Goal: Task Accomplishment & Management: Manage account settings

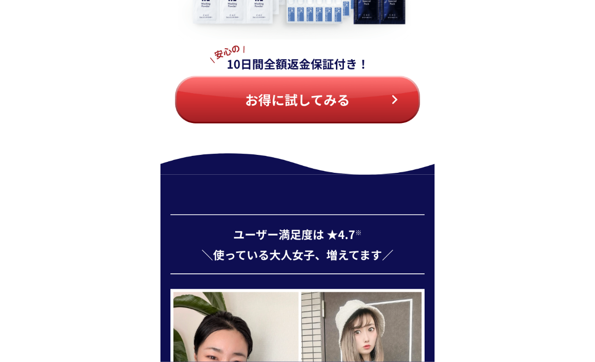
scroll to position [4347, 0]
click at [377, 107] on img at bounding box center [298, 9] width 274 height 330
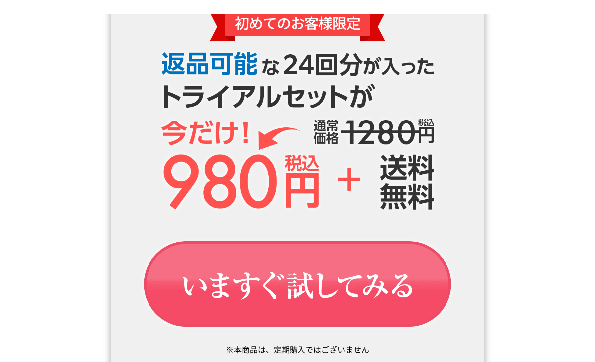
scroll to position [1381, 0]
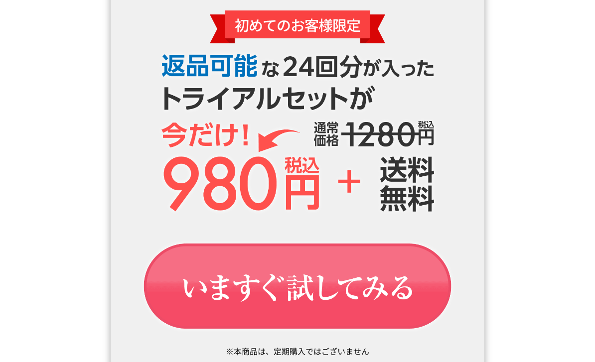
click at [402, 287] on img at bounding box center [298, 288] width 344 height 116
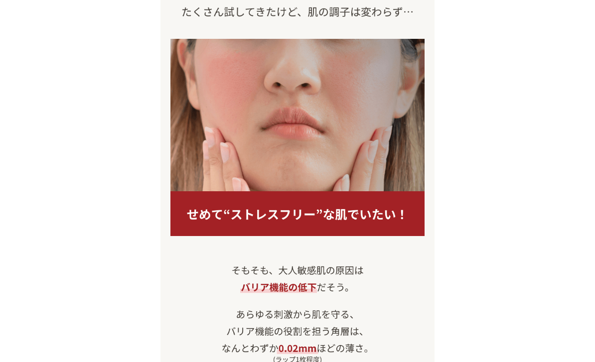
scroll to position [743, 0]
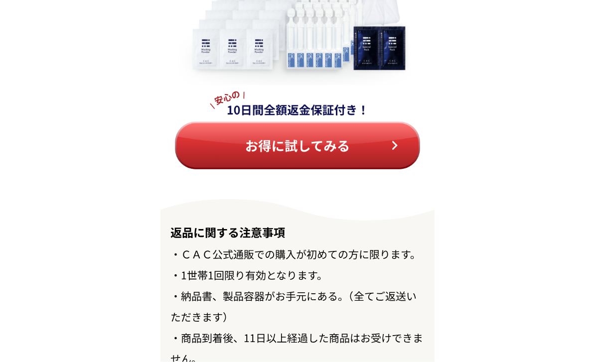
scroll to position [11246, 0]
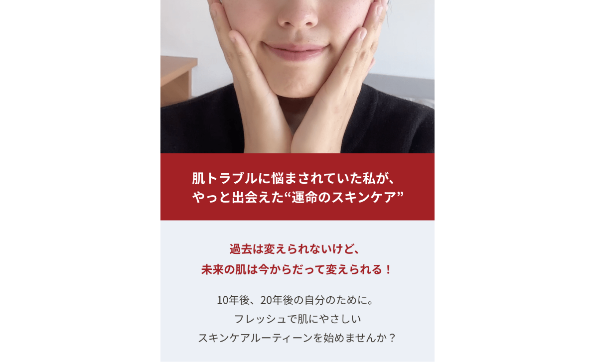
scroll to position [10835, 0]
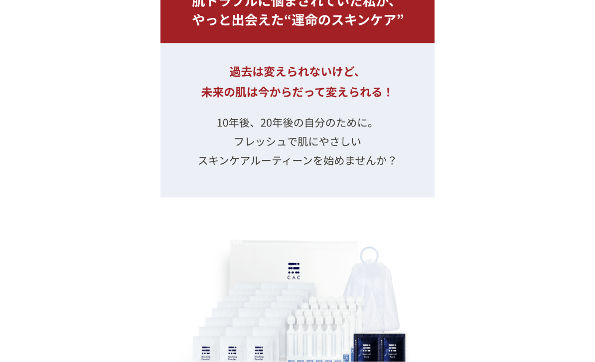
scroll to position [11558, 0]
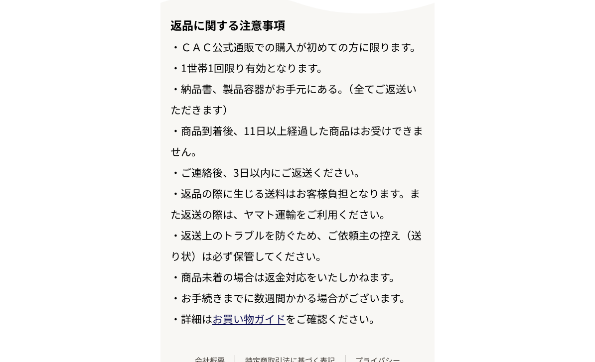
click at [264, 326] on link "お買い物ガイド" at bounding box center [248, 319] width 73 height 15
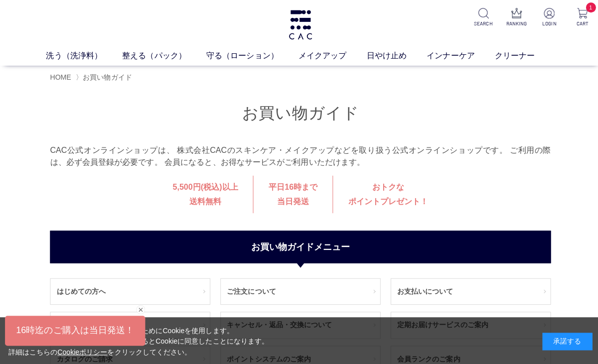
click at [308, 29] on img at bounding box center [299, 24] width 26 height 29
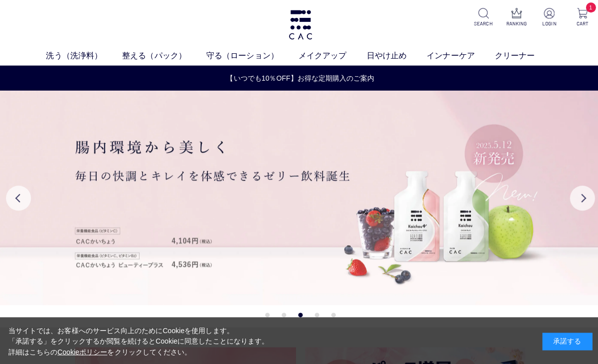
click at [581, 207] on button "Next" at bounding box center [579, 197] width 25 height 25
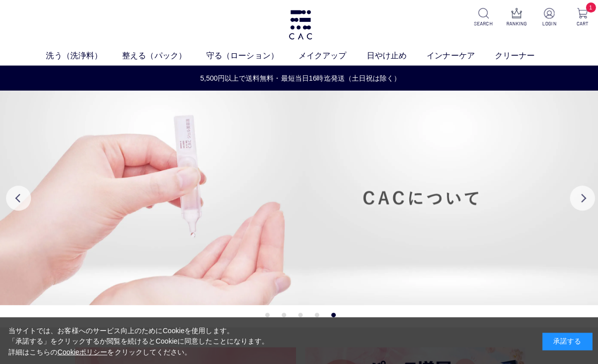
click at [12, 202] on button "Previous" at bounding box center [18, 197] width 25 height 25
click at [15, 200] on button "Previous" at bounding box center [18, 197] width 25 height 25
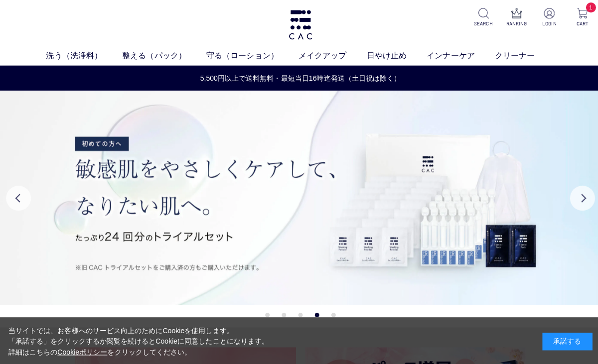
click at [497, 241] on img at bounding box center [299, 197] width 598 height 214
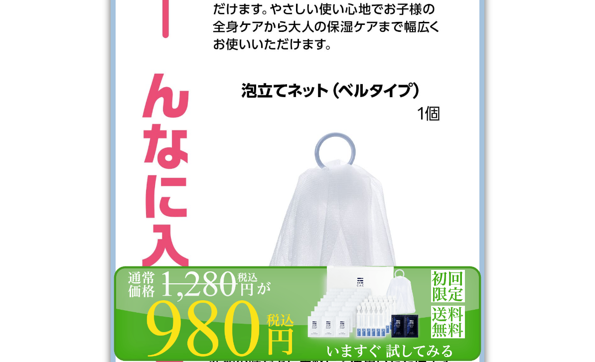
scroll to position [3106, 0]
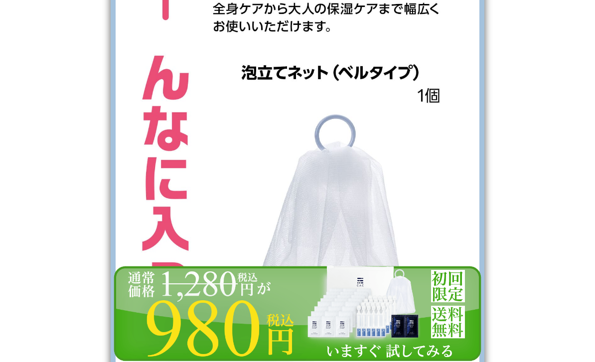
click at [381, 357] on img at bounding box center [298, 313] width 374 height 97
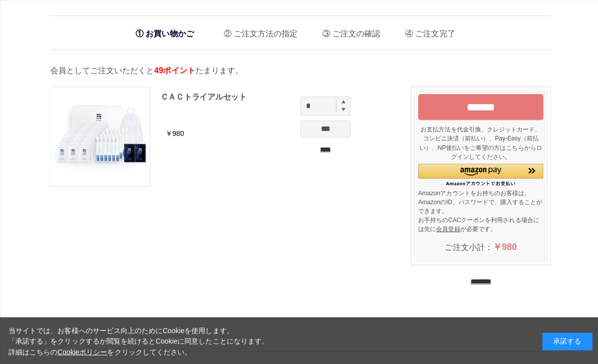
click at [506, 111] on input "*******" at bounding box center [478, 107] width 125 height 26
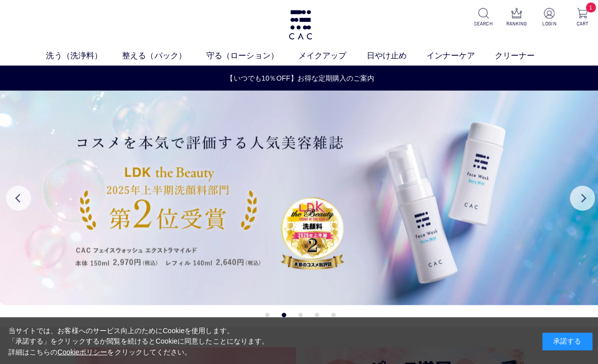
click at [580, 202] on button "Next" at bounding box center [579, 197] width 25 height 25
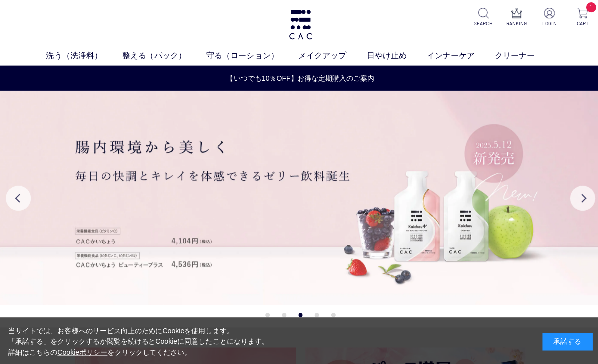
click at [583, 200] on button "Next" at bounding box center [579, 197] width 25 height 25
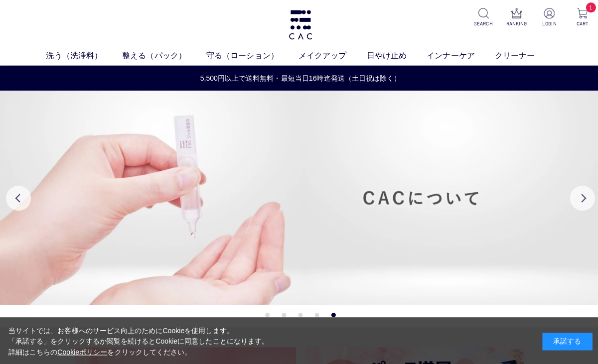
click at [584, 200] on button "Next" at bounding box center [579, 197] width 25 height 25
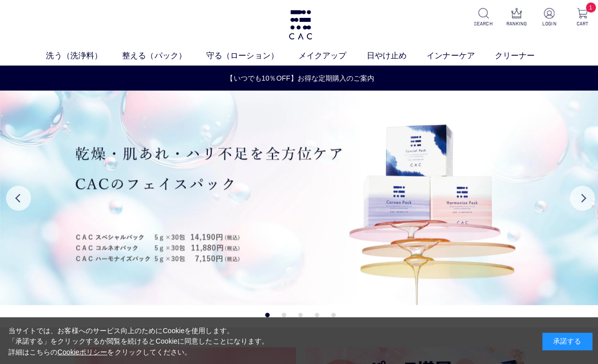
click at [583, 199] on button "Next" at bounding box center [579, 197] width 25 height 25
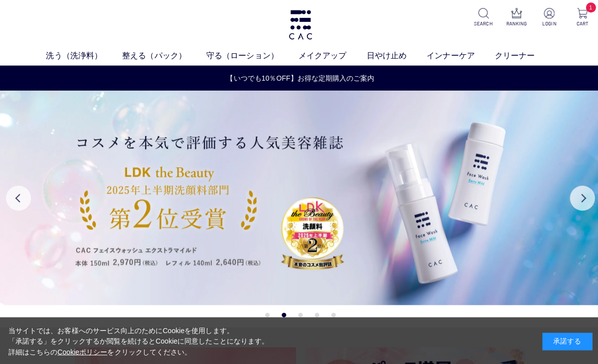
click at [584, 199] on button "Next" at bounding box center [579, 197] width 25 height 25
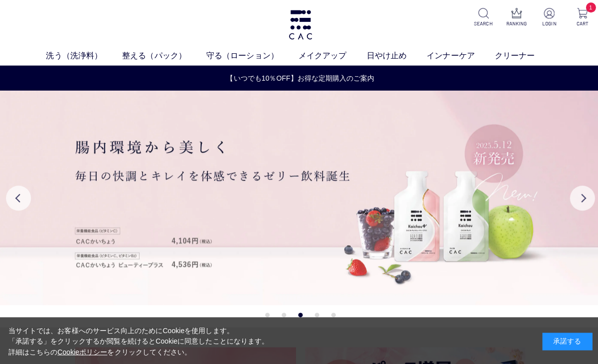
click at [584, 199] on button "Next" at bounding box center [579, 197] width 25 height 25
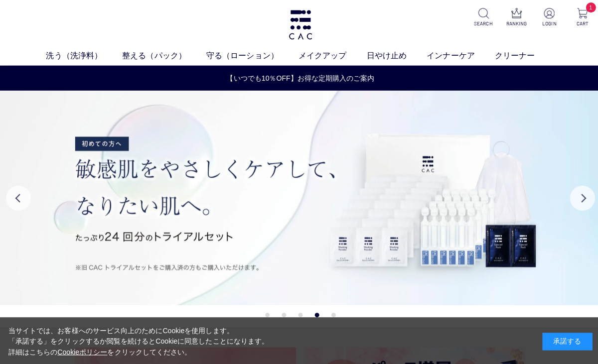
click at [584, 201] on button "Next" at bounding box center [579, 197] width 25 height 25
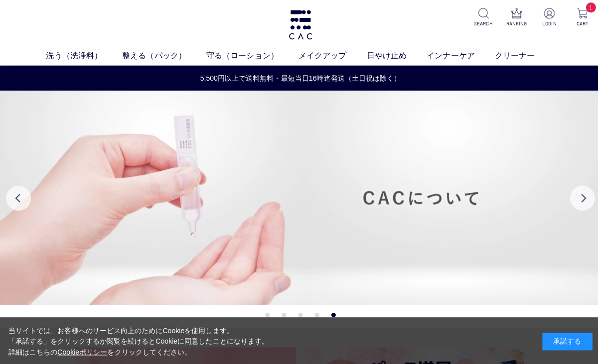
click at [586, 201] on button "Next" at bounding box center [579, 197] width 25 height 25
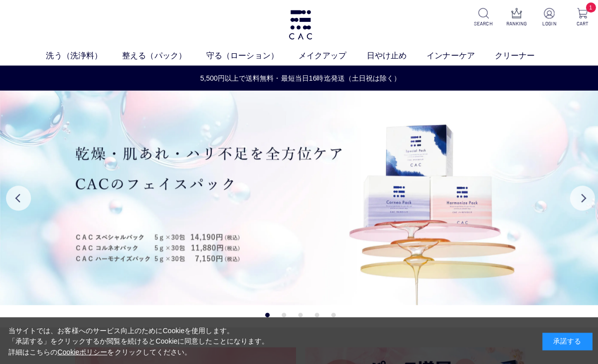
click at [585, 201] on button "Next" at bounding box center [579, 197] width 25 height 25
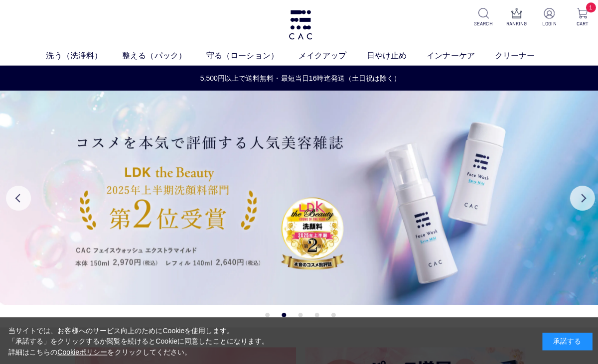
click at [587, 206] on button "Next" at bounding box center [579, 197] width 25 height 25
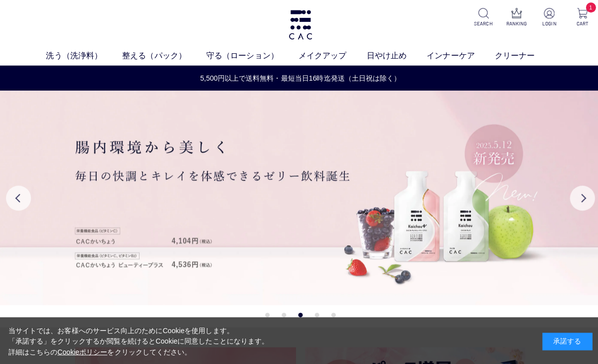
click at [543, 18] on img at bounding box center [546, 13] width 10 height 10
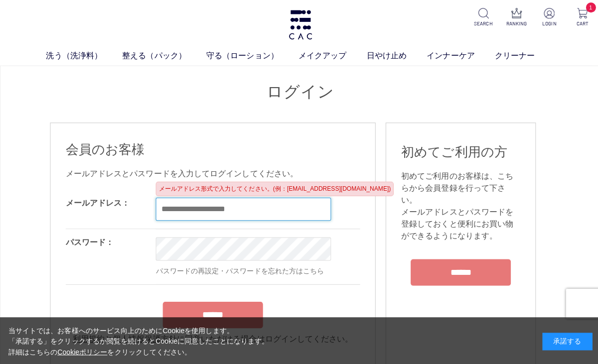
click at [291, 211] on input "email" at bounding box center [242, 208] width 174 height 23
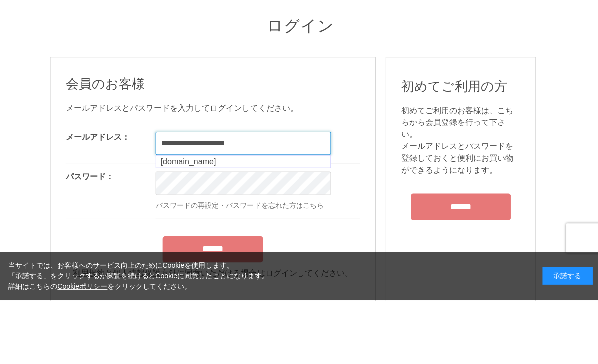
type input "**********"
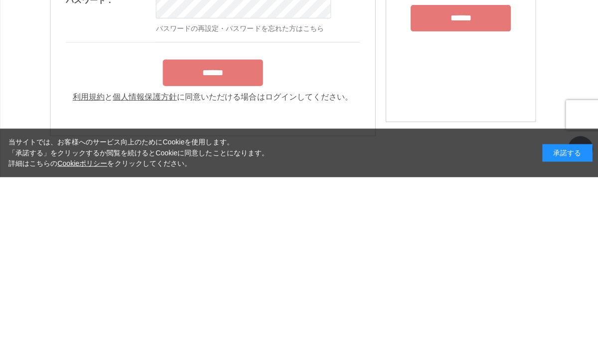
click at [252, 247] on input "******" at bounding box center [212, 260] width 100 height 26
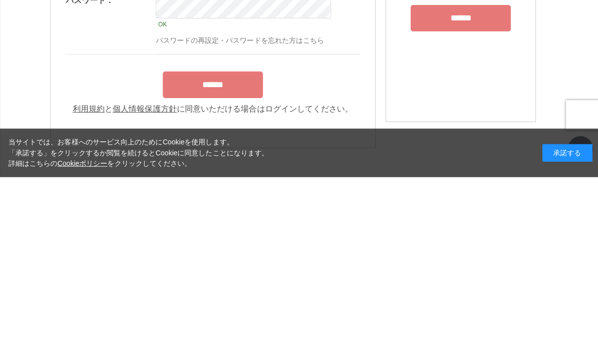
click at [249, 259] on input "******" at bounding box center [212, 272] width 100 height 26
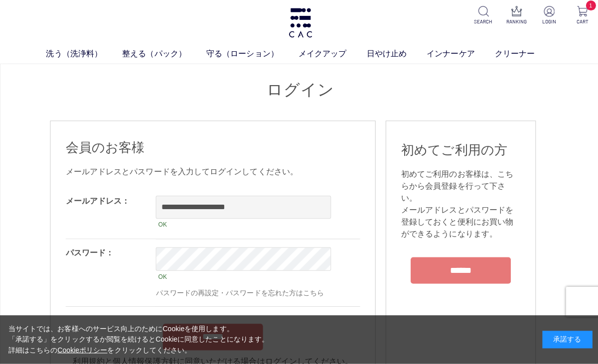
scroll to position [185, 0]
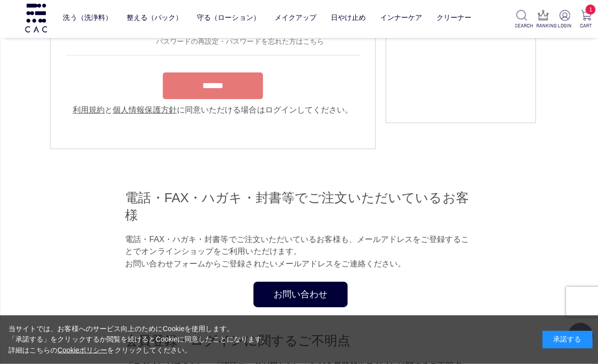
click at [571, 343] on div "承諾する" at bounding box center [565, 339] width 50 height 17
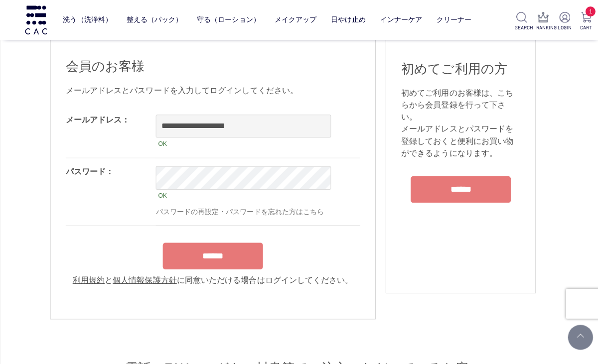
scroll to position [0, 0]
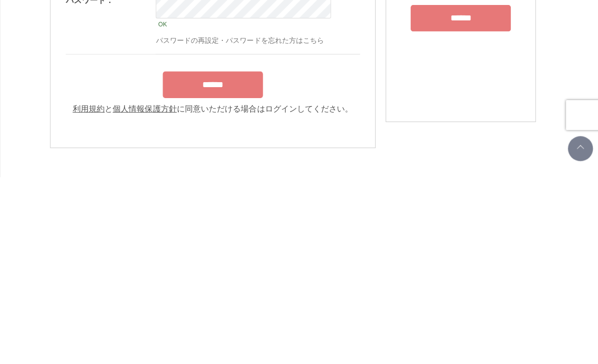
click at [245, 259] on input "******" at bounding box center [212, 272] width 100 height 26
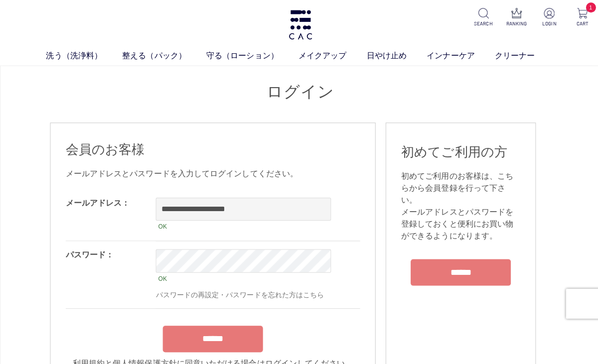
click at [583, 18] on img at bounding box center [579, 13] width 10 height 10
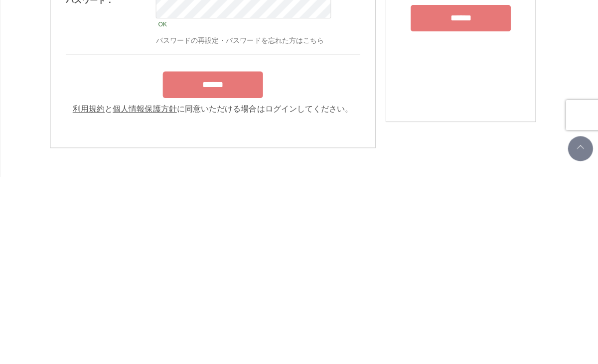
click at [249, 259] on input "******" at bounding box center [212, 272] width 100 height 26
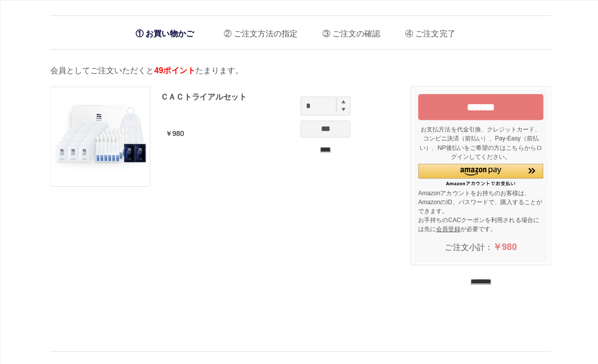
click at [331, 153] on input "****" at bounding box center [324, 149] width 50 height 10
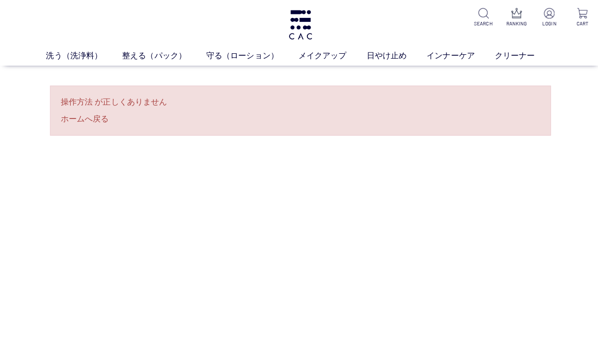
click at [304, 36] on img at bounding box center [299, 24] width 26 height 29
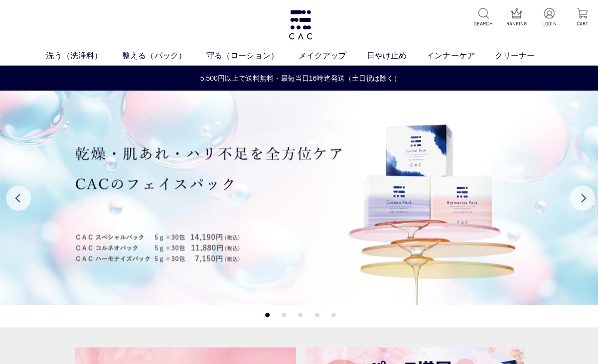
click at [552, 26] on p "LOGIN" at bounding box center [546, 23] width 21 height 7
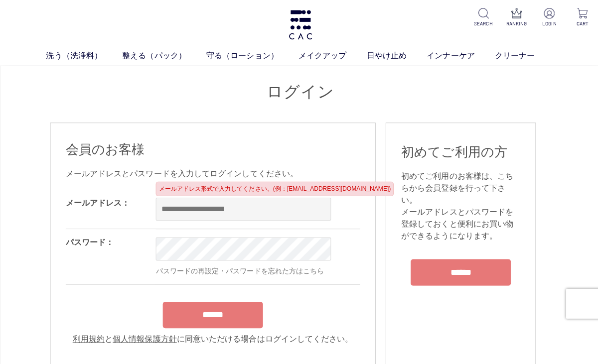
click at [284, 217] on input "email" at bounding box center [242, 208] width 174 height 23
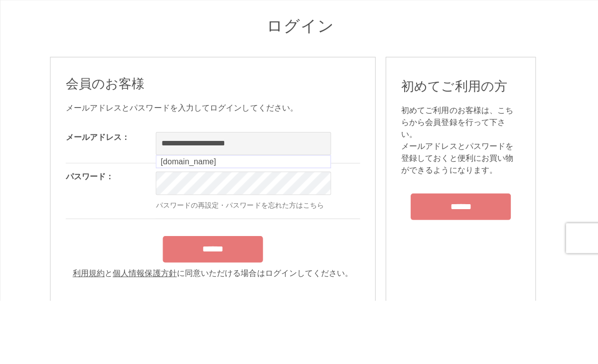
type input "**********"
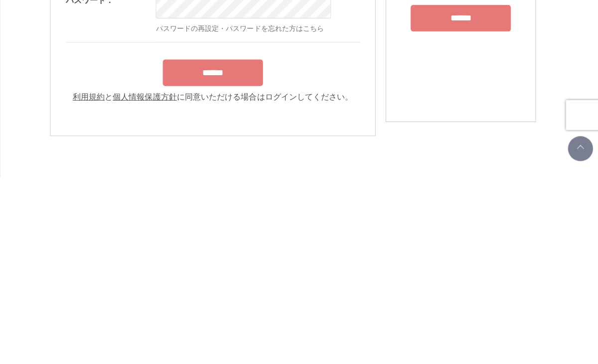
click at [239, 247] on input "******" at bounding box center [212, 260] width 100 height 26
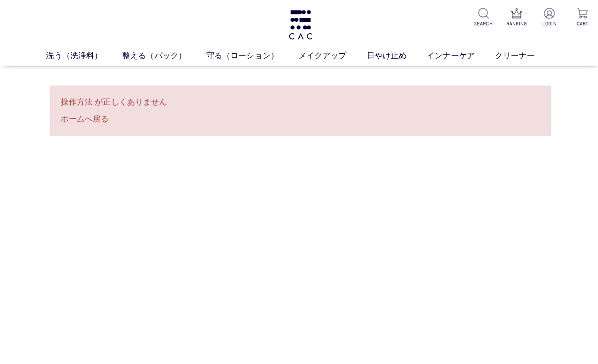
click at [517, 26] on p "RANKING" at bounding box center [513, 23] width 21 height 7
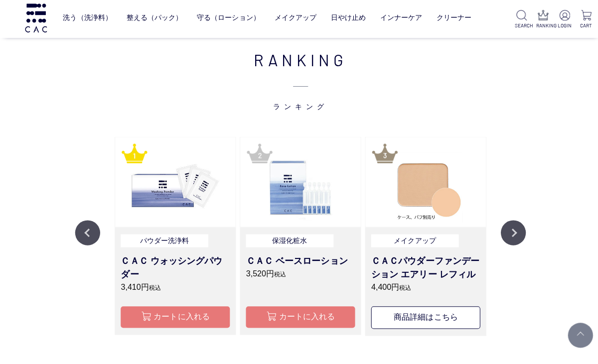
click at [514, 229] on button "Next" at bounding box center [510, 233] width 25 height 25
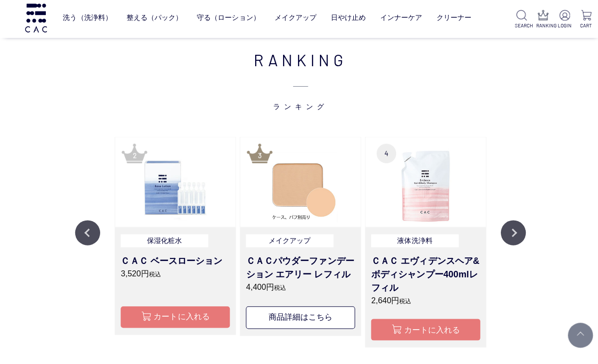
click at [513, 233] on button "Next" at bounding box center [510, 233] width 25 height 25
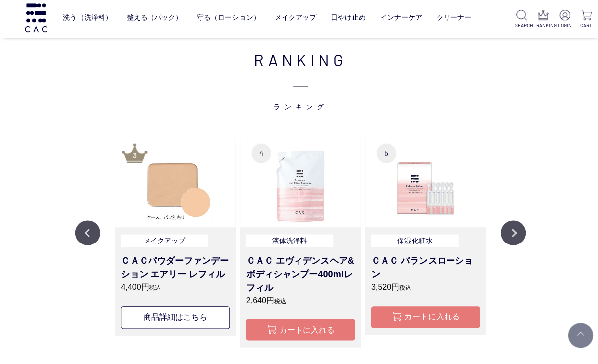
click at [511, 234] on button "Next" at bounding box center [510, 233] width 25 height 25
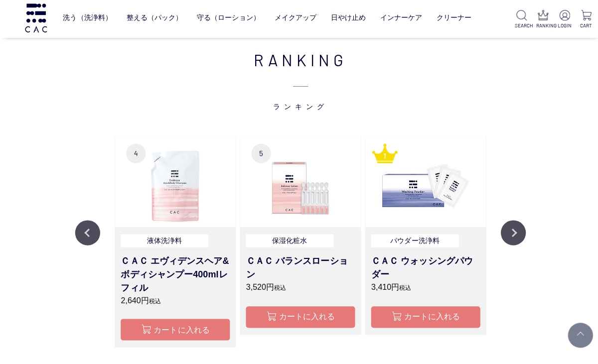
click at [511, 233] on button "Next" at bounding box center [510, 233] width 25 height 25
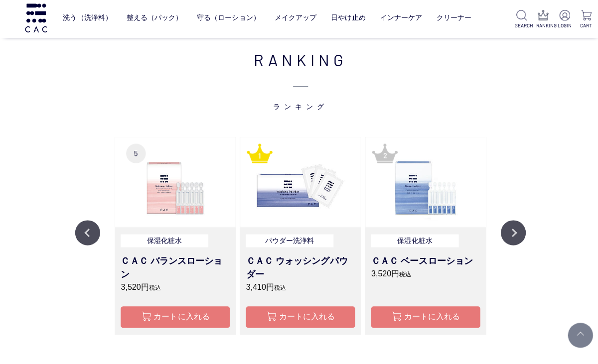
click at [511, 235] on button "Next" at bounding box center [510, 233] width 25 height 25
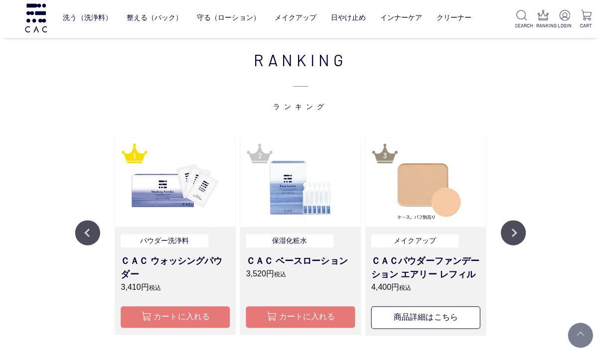
click at [511, 234] on button "Next" at bounding box center [510, 233] width 25 height 25
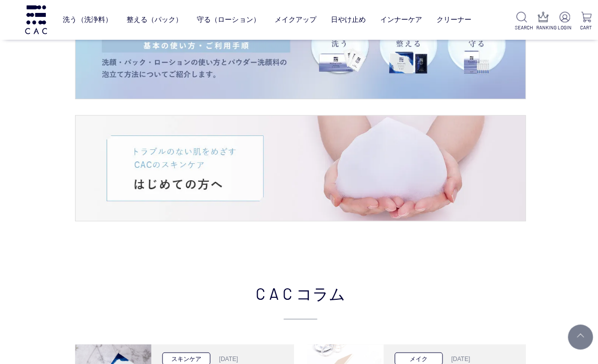
scroll to position [1611, 0]
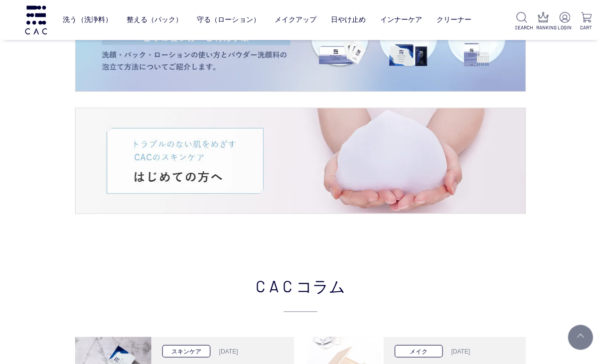
click at [488, 173] on img at bounding box center [299, 160] width 448 height 105
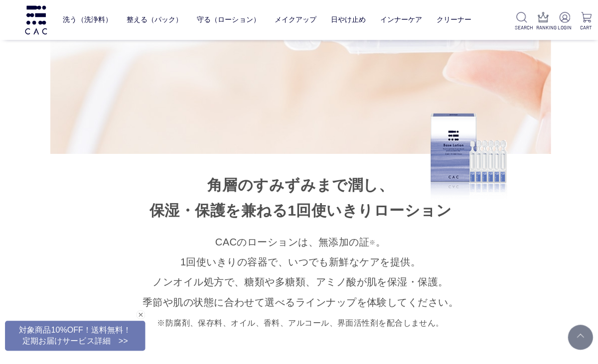
scroll to position [6200, 0]
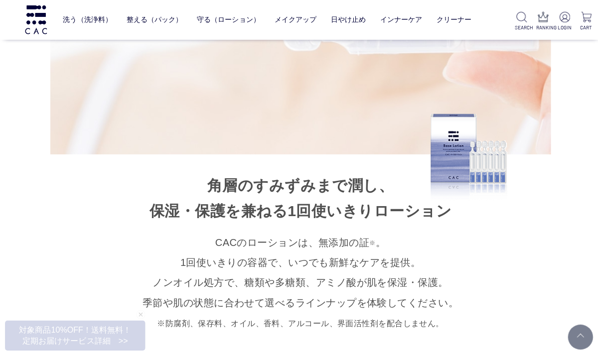
click at [230, 24] on link "守る（ローション）" at bounding box center [227, 19] width 63 height 23
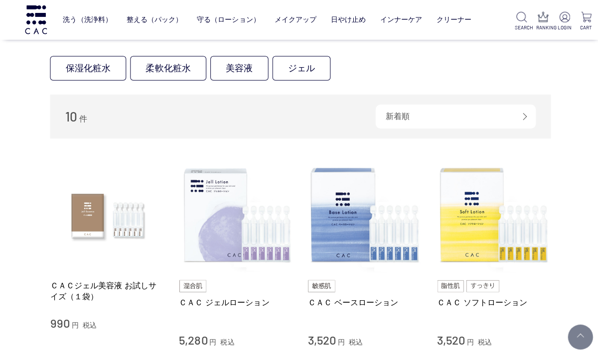
scroll to position [99, 0]
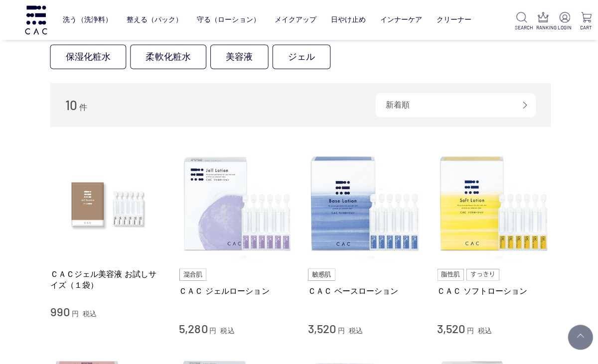
click at [155, 58] on link "柔軟化粧水" at bounding box center [168, 56] width 76 height 24
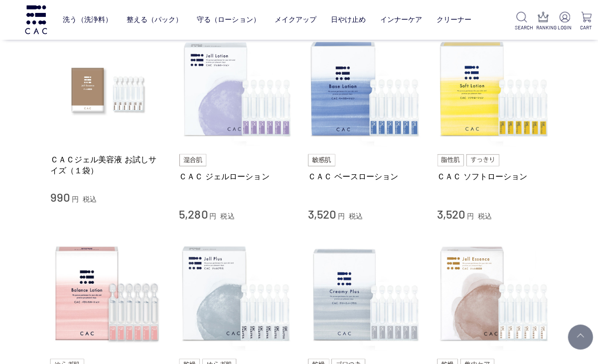
scroll to position [213, 0]
click at [199, 120] on img at bounding box center [235, 89] width 114 height 114
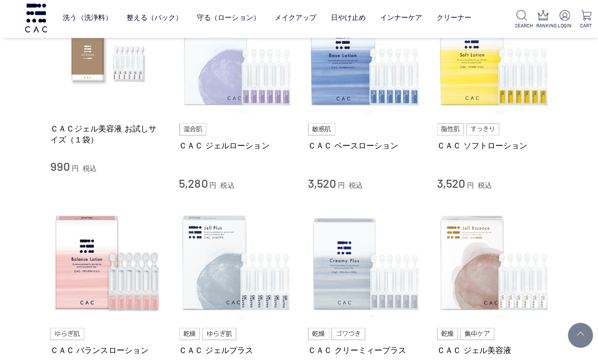
click at [491, 98] on img at bounding box center [492, 60] width 114 height 114
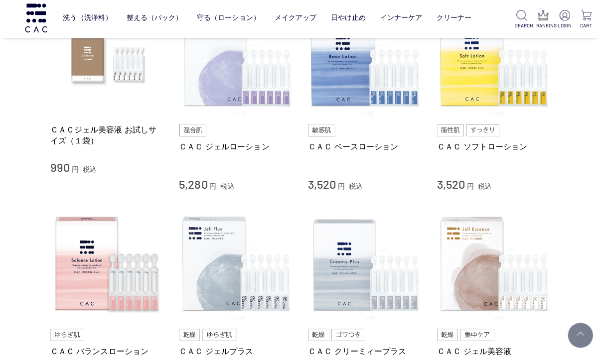
click at [384, 96] on img at bounding box center [364, 61] width 114 height 114
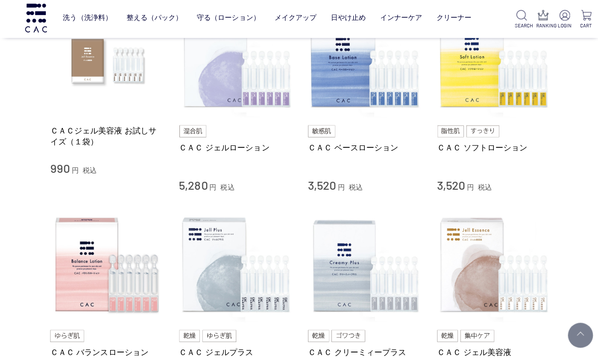
click at [257, 92] on img at bounding box center [235, 62] width 114 height 114
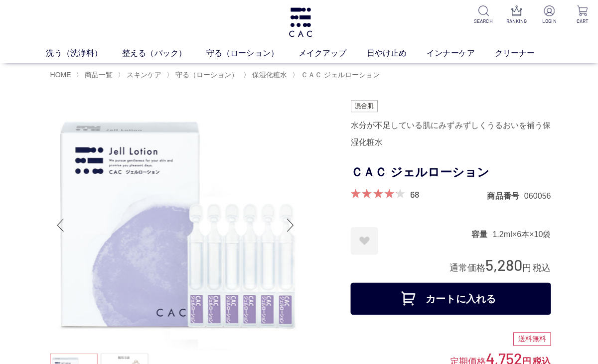
click at [426, 193] on div "68 商品番号 060056" at bounding box center [448, 196] width 199 height 12
click at [416, 197] on link "68" at bounding box center [412, 195] width 9 height 11
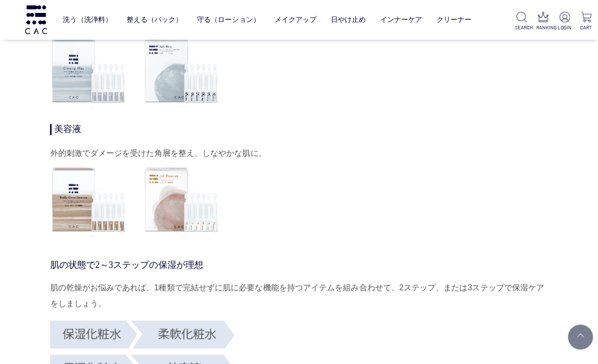
scroll to position [3268, 0]
click at [111, 326] on img at bounding box center [179, 366] width 259 height 102
click at [104, 334] on img at bounding box center [179, 366] width 259 height 102
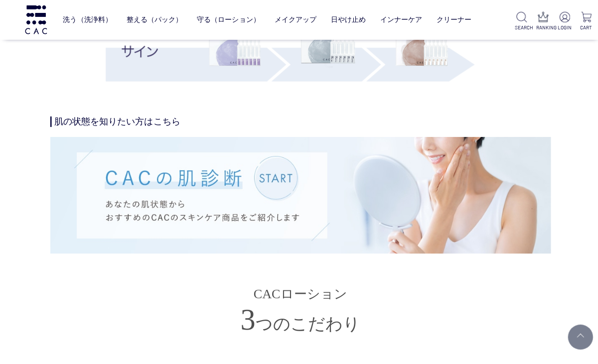
scroll to position [2078, 0]
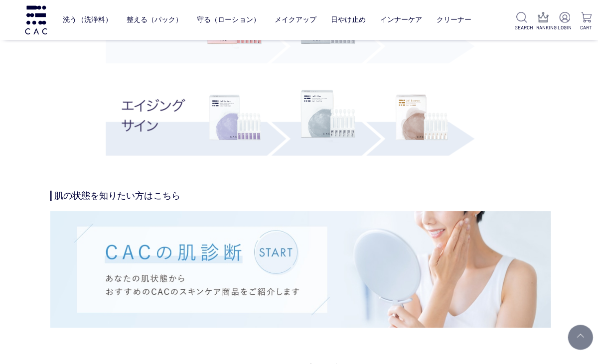
click at [264, 258] on img at bounding box center [299, 268] width 498 height 116
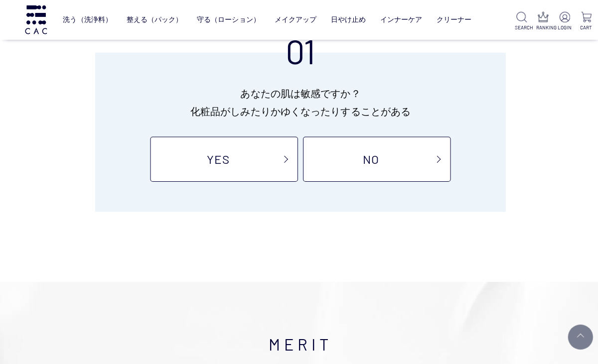
scroll to position [119, 0]
click at [262, 175] on link "YES" at bounding box center [223, 158] width 147 height 45
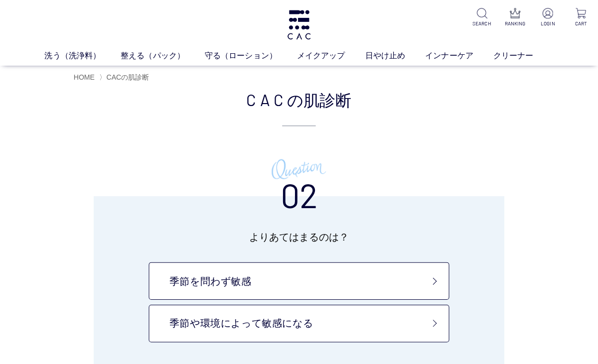
click at [353, 328] on link "季節や環境によって敏感になる" at bounding box center [299, 322] width 299 height 37
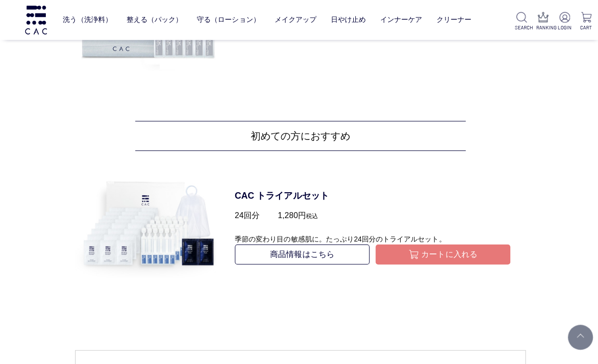
scroll to position [1352, 0]
click at [448, 260] on button "カートに入れる" at bounding box center [441, 253] width 135 height 20
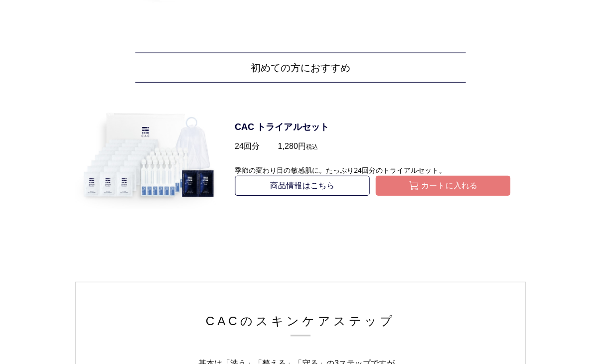
scroll to position [1377, 0]
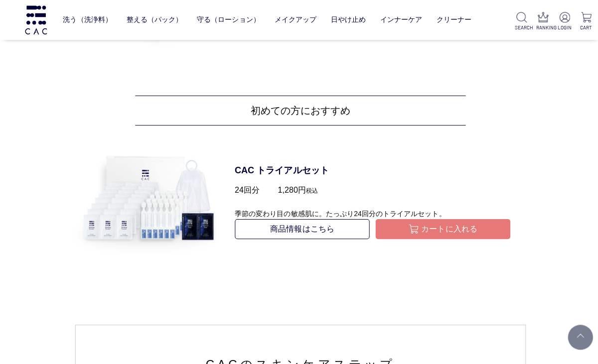
click at [460, 228] on button "カートに入れる" at bounding box center [441, 228] width 135 height 20
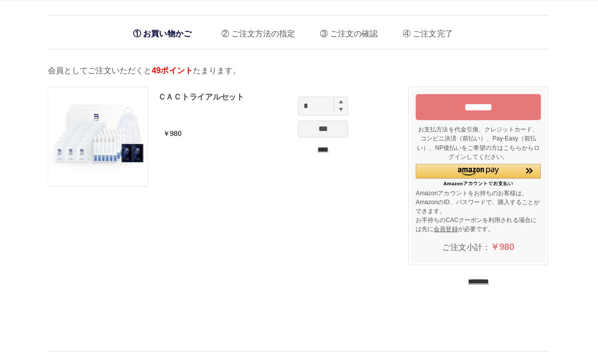
click at [508, 114] on input "*******" at bounding box center [478, 107] width 125 height 26
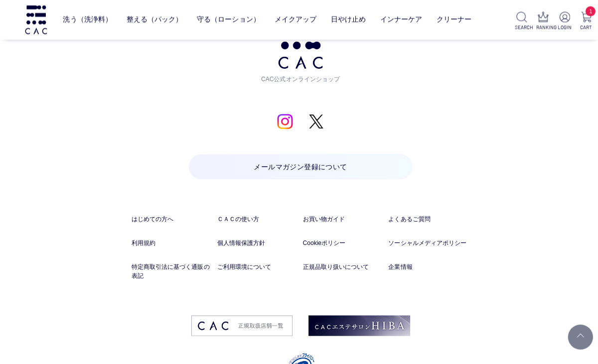
scroll to position [4792, 0]
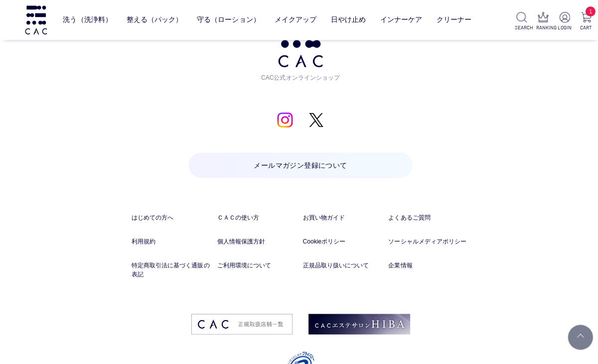
click at [433, 218] on link "よくあるご質問" at bounding box center [427, 216] width 81 height 9
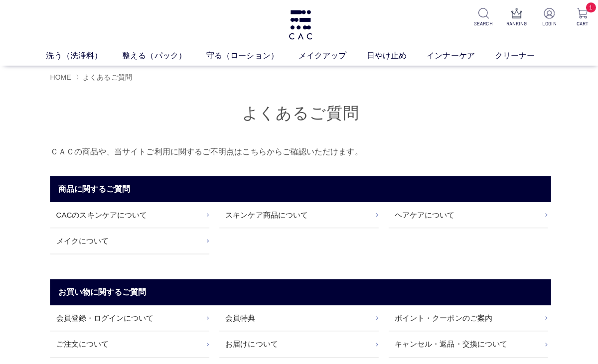
click at [144, 318] on link "会員登録・ログインについて" at bounding box center [129, 316] width 159 height 25
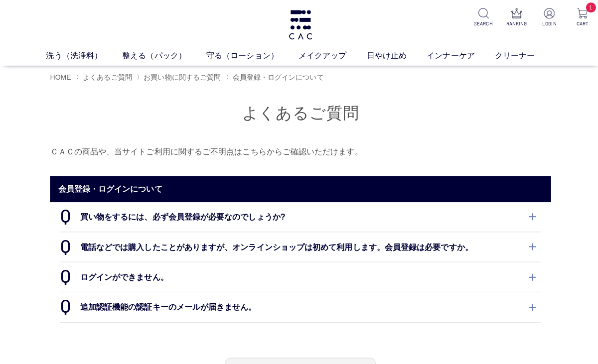
click at [87, 277] on dt "ログインができません。" at bounding box center [299, 275] width 479 height 29
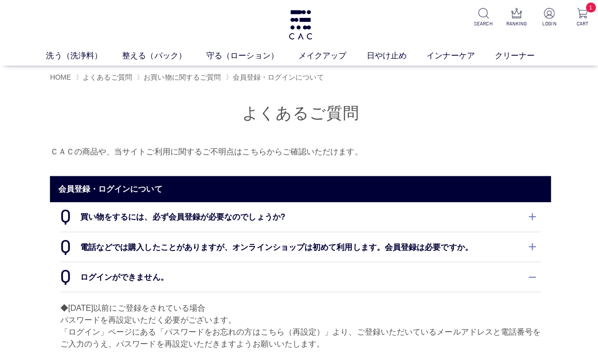
click at [546, 26] on p "LOGIN" at bounding box center [546, 23] width 21 height 7
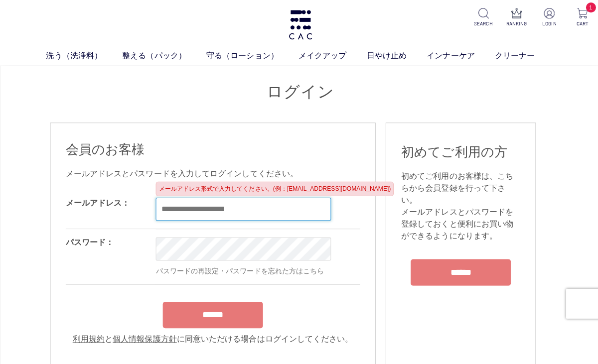
click at [252, 218] on input "email" at bounding box center [242, 208] width 174 height 23
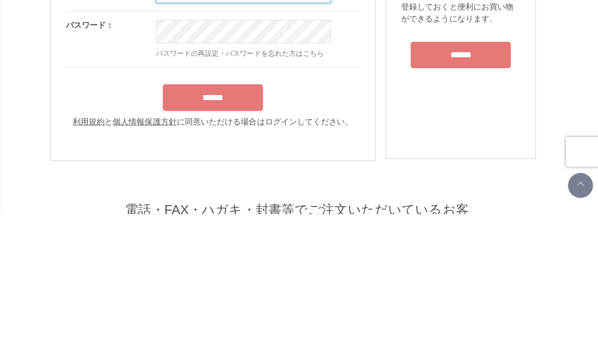
type input "**********"
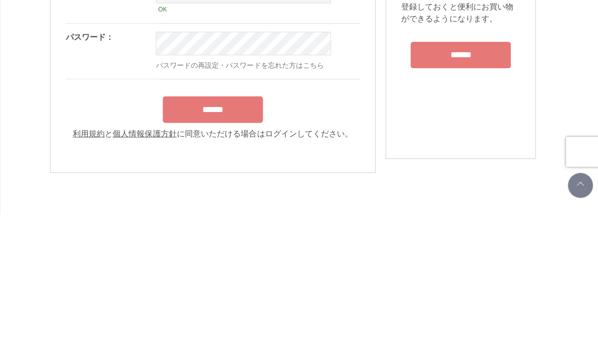
click at [250, 247] on input "******" at bounding box center [212, 260] width 100 height 26
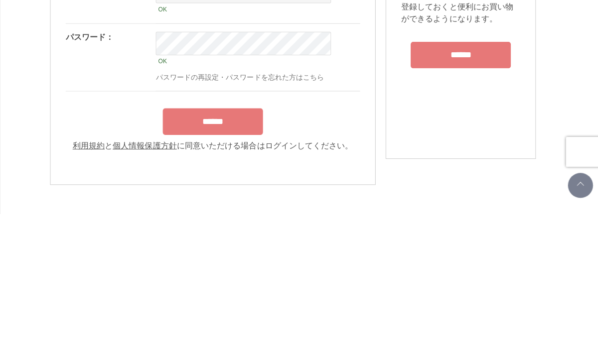
scroll to position [180, 0]
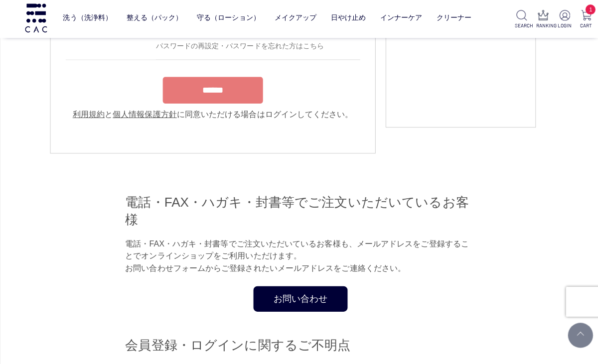
click at [300, 52] on link "パスワードの再設定・パスワードを忘れた方はこちら" at bounding box center [238, 48] width 167 height 8
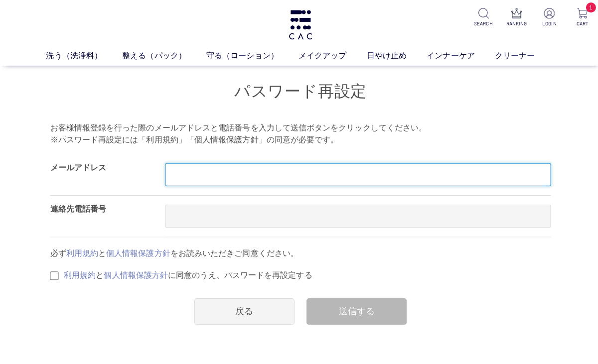
click at [311, 179] on input "text" at bounding box center [356, 173] width 384 height 23
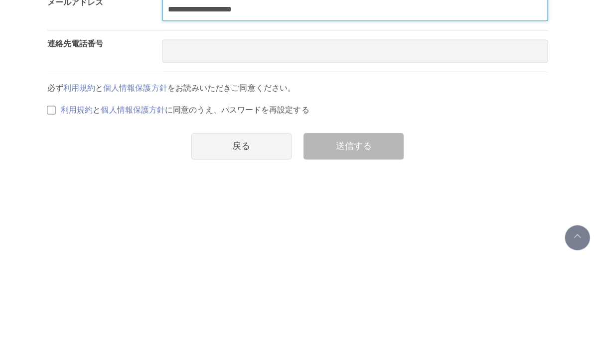
type input "**********"
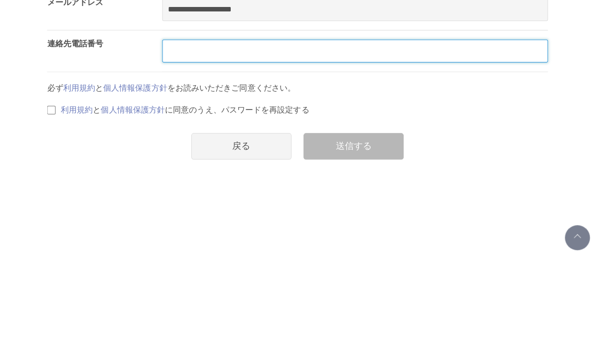
click at [260, 139] on input "text" at bounding box center [356, 150] width 384 height 23
type input "**********"
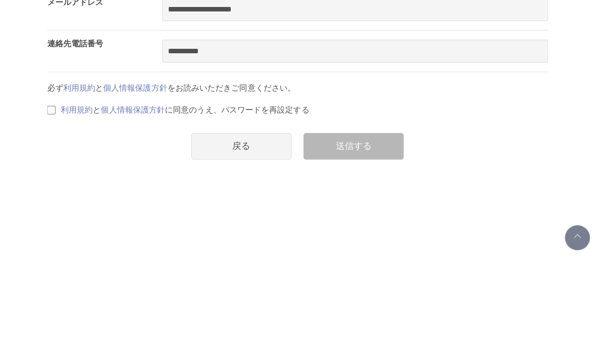
click at [367, 232] on div "送信する" at bounding box center [355, 245] width 100 height 26
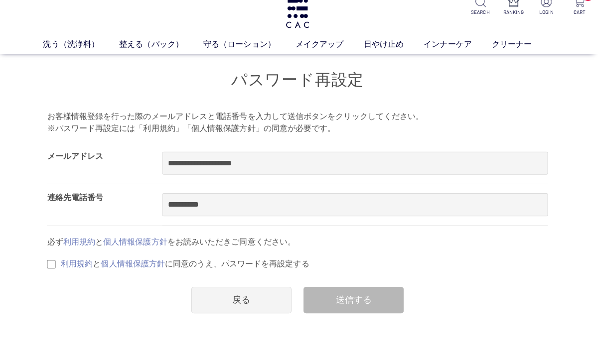
scroll to position [10, 0]
click at [369, 300] on div "送信する" at bounding box center [355, 300] width 100 height 26
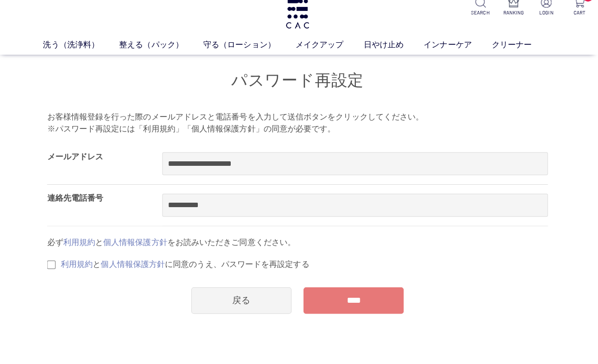
click at [372, 305] on input "****" at bounding box center [355, 300] width 100 height 26
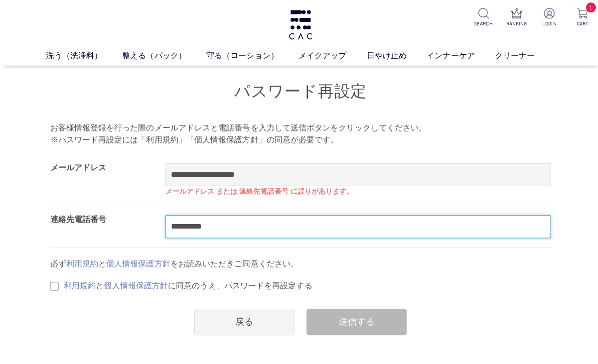
click at [252, 229] on input "**********" at bounding box center [356, 225] width 384 height 23
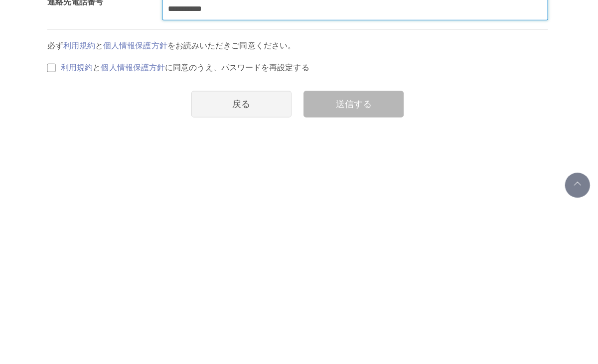
type input "**********"
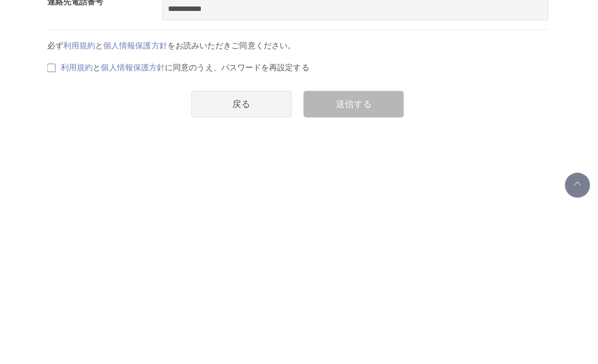
click at [50, 88] on div "**********" at bounding box center [299, 178] width 498 height 180
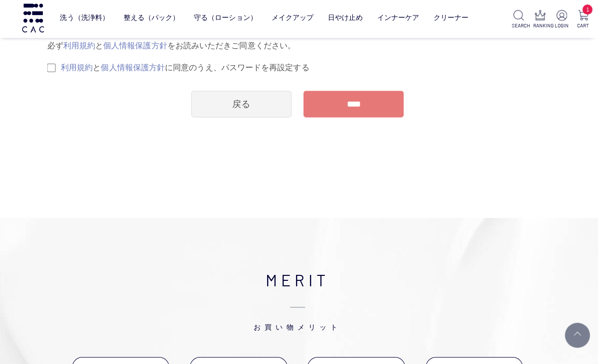
click at [371, 108] on input "****" at bounding box center [355, 106] width 100 height 26
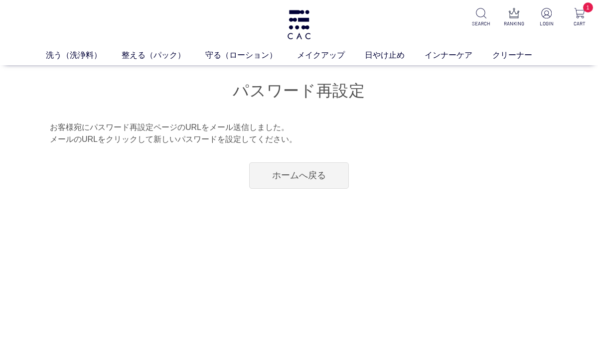
click at [573, 18] on p "1" at bounding box center [579, 14] width 21 height 12
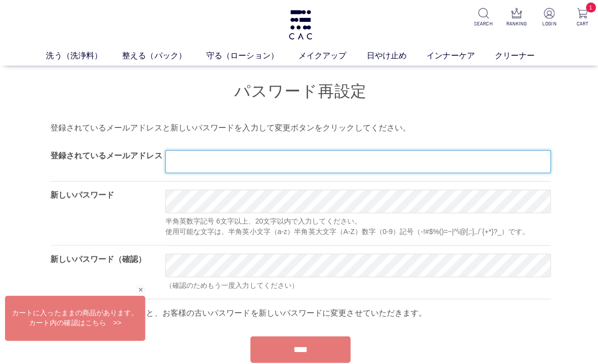
click at [272, 162] on input "text" at bounding box center [356, 161] width 384 height 23
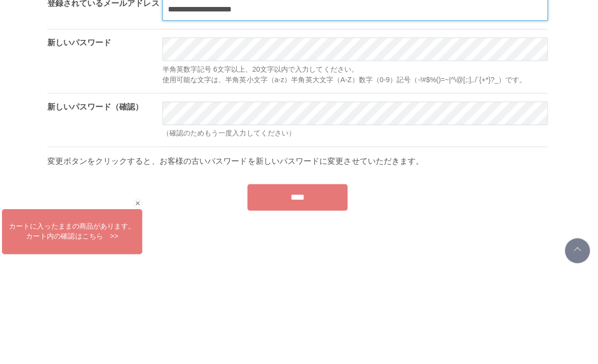
type input "**********"
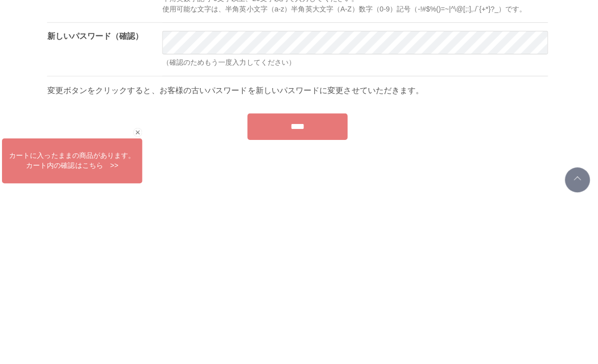
click at [317, 270] on input "****" at bounding box center [299, 283] width 100 height 26
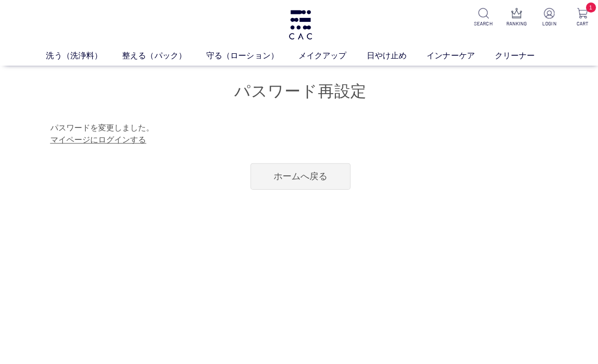
click at [133, 143] on link "マイページにログインする" at bounding box center [98, 139] width 96 height 8
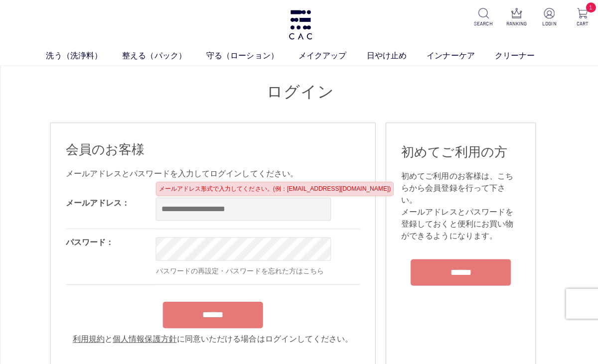
click at [262, 212] on input "email" at bounding box center [242, 208] width 174 height 23
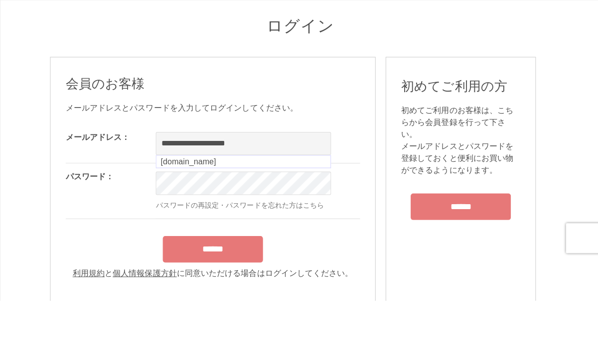
type input "**********"
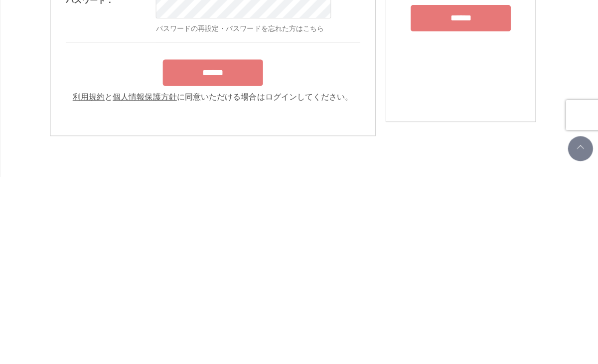
click at [237, 247] on input "******" at bounding box center [212, 260] width 100 height 26
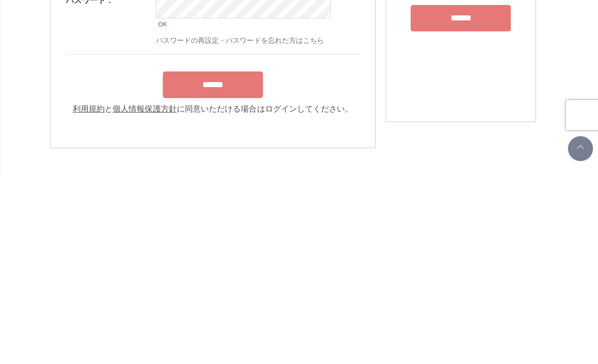
scroll to position [186, 0]
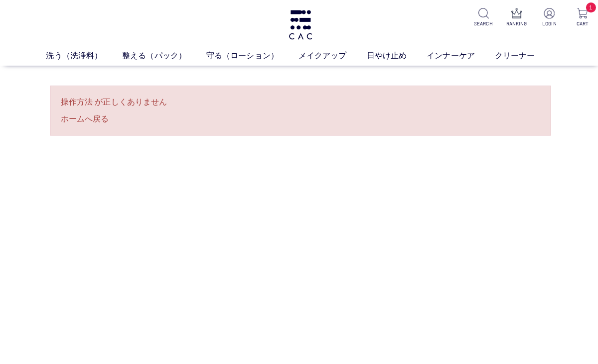
click at [550, 26] on p "LOGIN" at bounding box center [546, 23] width 21 height 7
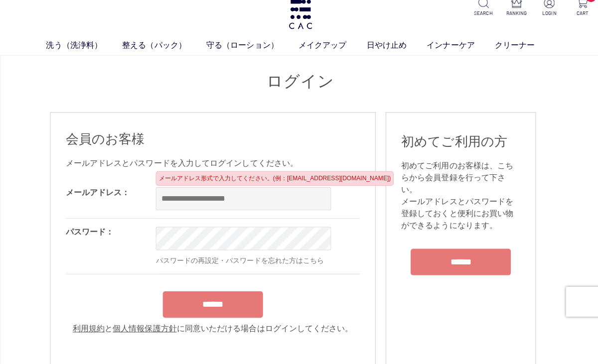
click at [250, 208] on input "email" at bounding box center [242, 199] width 174 height 23
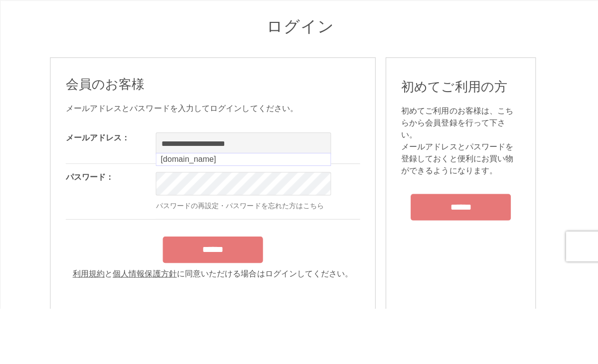
type input "**********"
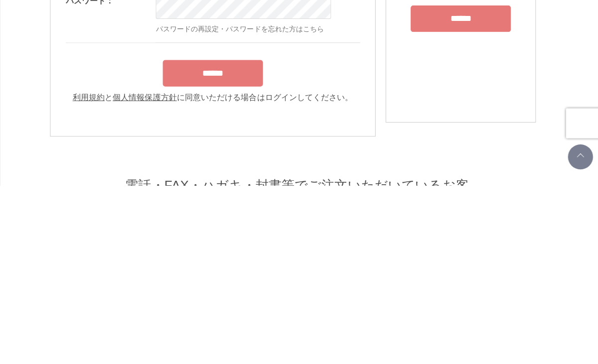
click at [139, 116] on form "**********" at bounding box center [211, 199] width 293 height 167
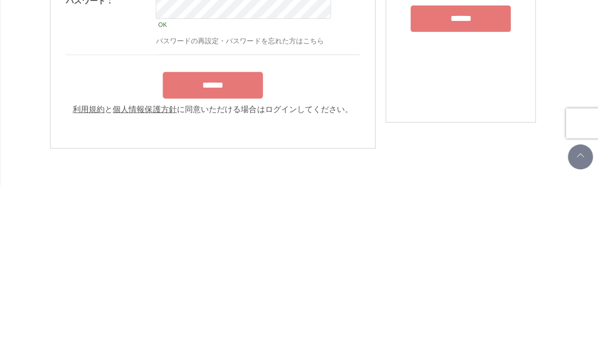
scroll to position [186, 0]
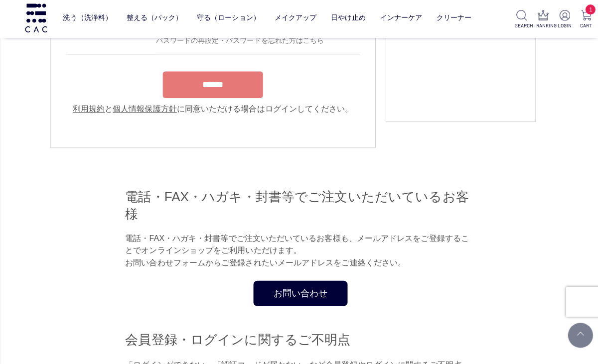
click at [147, 115] on link "個人情報保護方針" at bounding box center [144, 110] width 64 height 8
click at [81, 115] on link "利用規約" at bounding box center [88, 110] width 32 height 8
click at [146, 115] on link "個人情報保護方針" at bounding box center [144, 110] width 64 height 8
click at [240, 99] on input "******" at bounding box center [212, 86] width 100 height 26
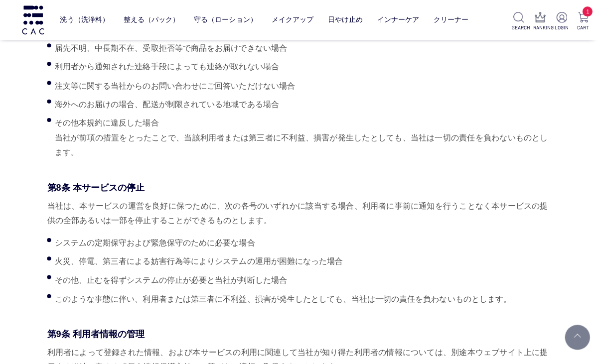
scroll to position [900, 0]
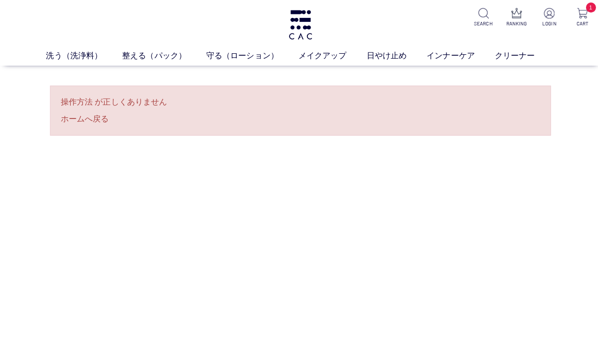
click at [576, 23] on p "CART" at bounding box center [579, 23] width 21 height 7
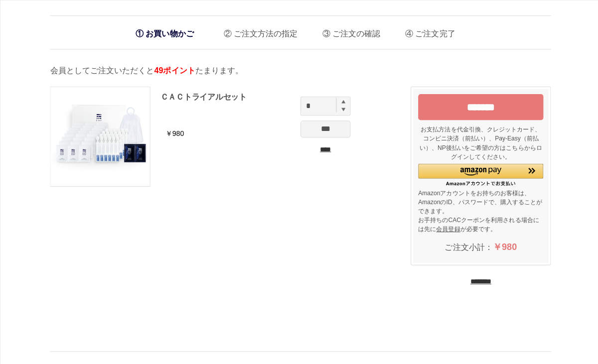
click at [99, 122] on img at bounding box center [99, 136] width 99 height 99
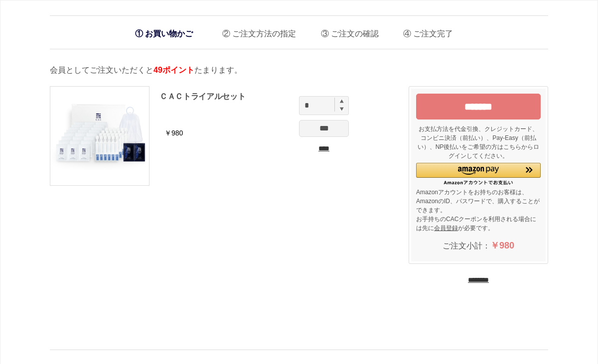
click at [331, 150] on input "****" at bounding box center [324, 149] width 50 height 10
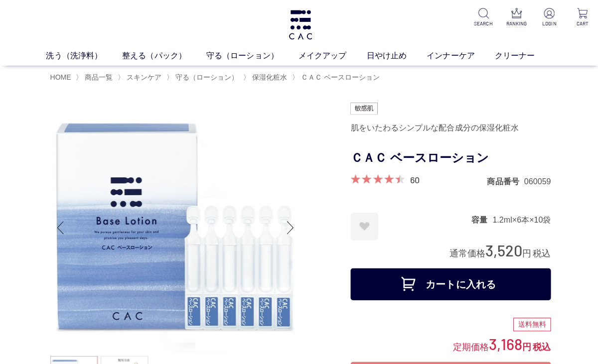
click at [270, 79] on span "保湿化粧水" at bounding box center [268, 77] width 35 height 8
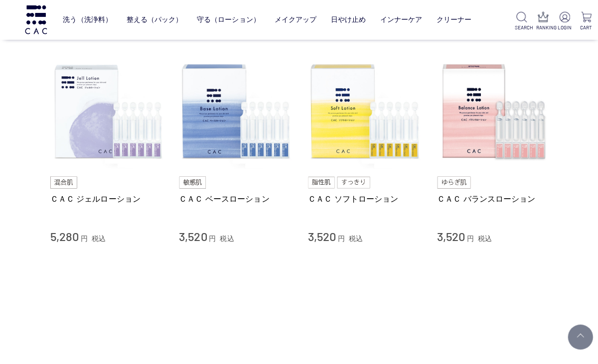
scroll to position [78, 0]
click at [70, 144] on img at bounding box center [107, 111] width 114 height 114
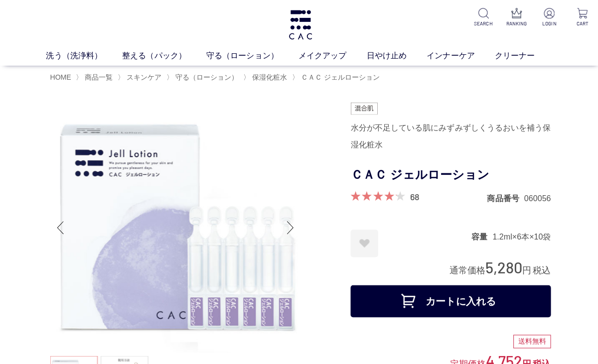
click at [408, 194] on link "68" at bounding box center [412, 195] width 9 height 11
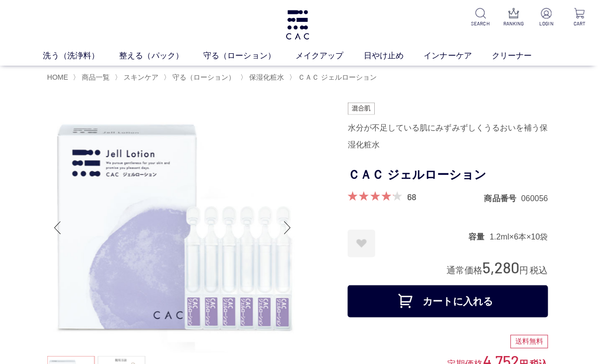
click at [303, 33] on img at bounding box center [299, 24] width 26 height 29
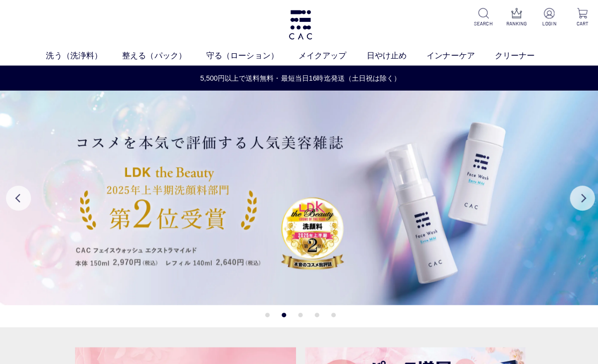
click at [589, 196] on button "Next" at bounding box center [579, 197] width 25 height 25
click at [584, 198] on button "Next" at bounding box center [579, 197] width 25 height 25
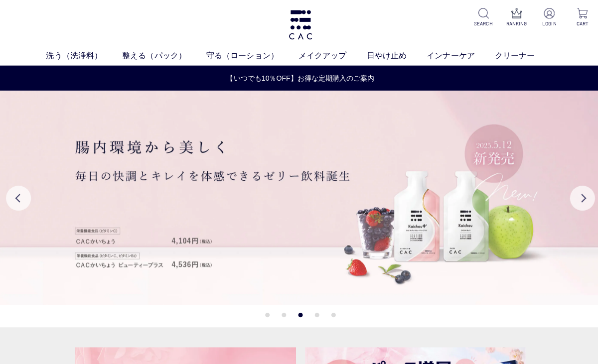
click at [580, 201] on button "Next" at bounding box center [579, 197] width 25 height 25
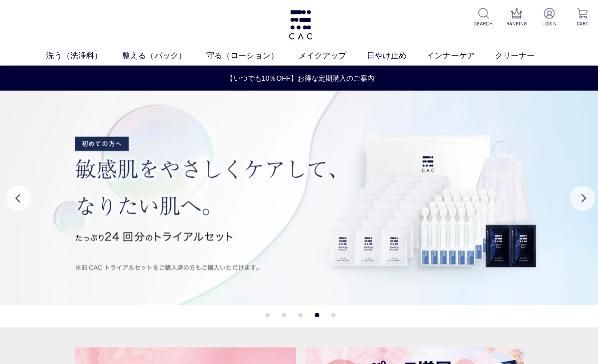
click at [583, 203] on button "Next" at bounding box center [579, 197] width 25 height 25
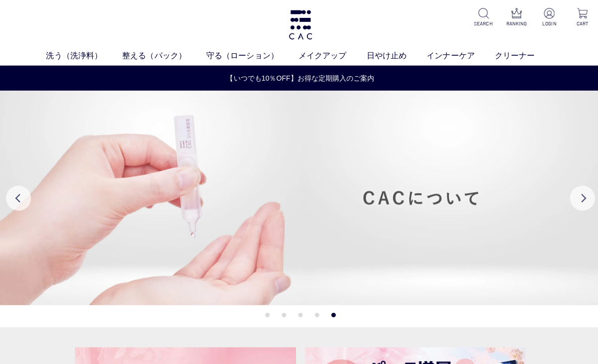
click at [587, 204] on button "Next" at bounding box center [579, 197] width 25 height 25
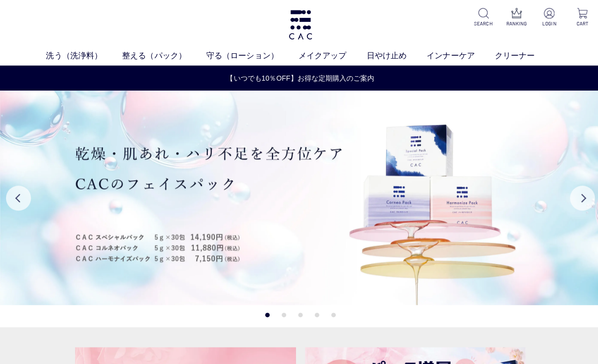
click at [591, 201] on button "Next" at bounding box center [579, 197] width 25 height 25
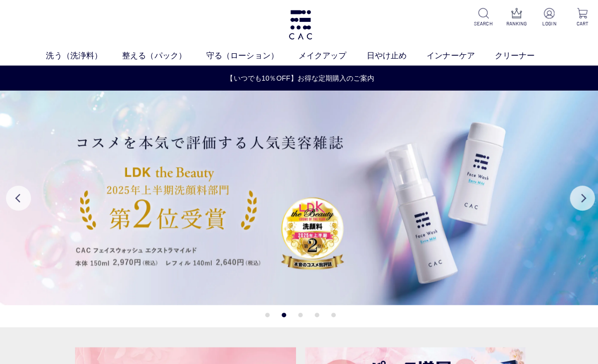
click at [585, 208] on button "Next" at bounding box center [579, 197] width 25 height 25
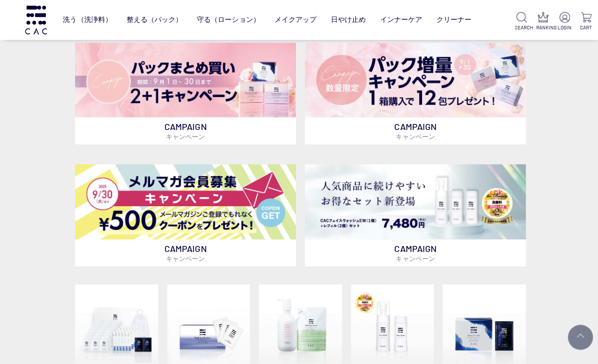
scroll to position [238, 0]
click at [268, 221] on img at bounding box center [185, 201] width 220 height 75
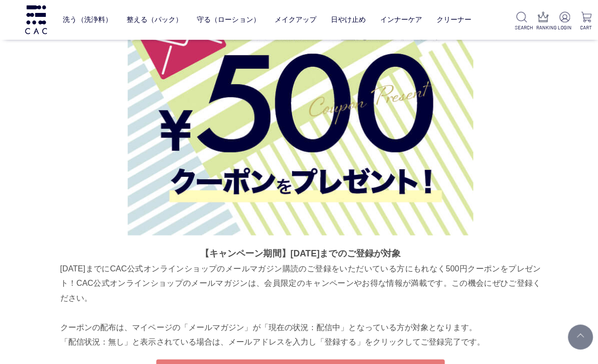
scroll to position [2504, 0]
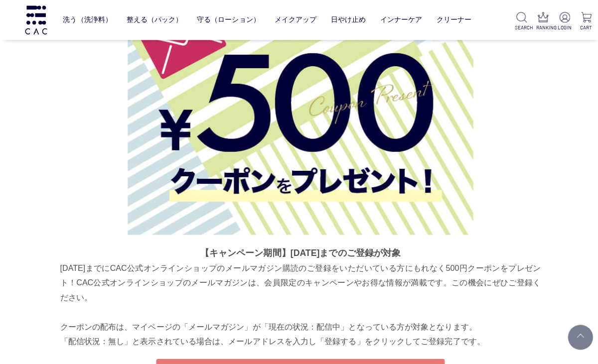
click at [312, 364] on link "メルマガのご登録・ご確認はこちら" at bounding box center [299, 370] width 287 height 26
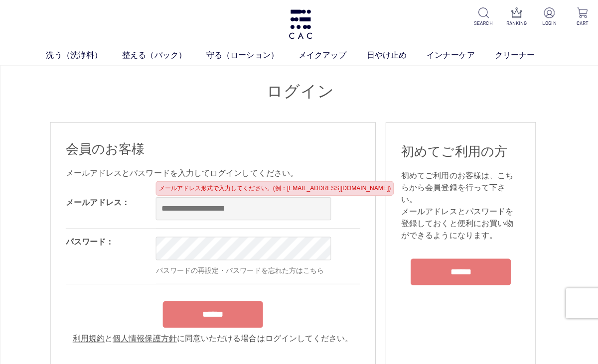
click at [287, 213] on input "email" at bounding box center [242, 208] width 174 height 23
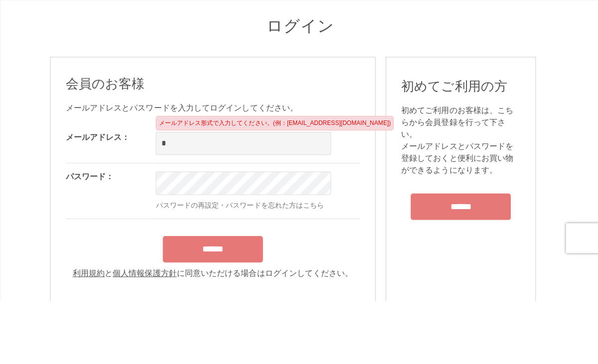
type input "*"
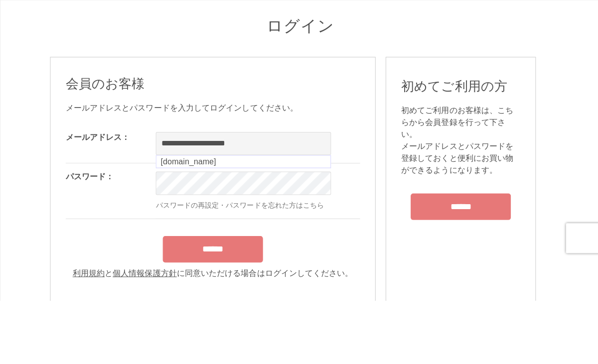
type input "**********"
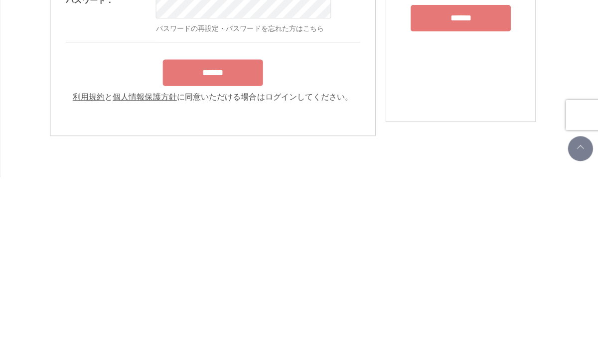
click at [245, 247] on input "******" at bounding box center [212, 260] width 100 height 26
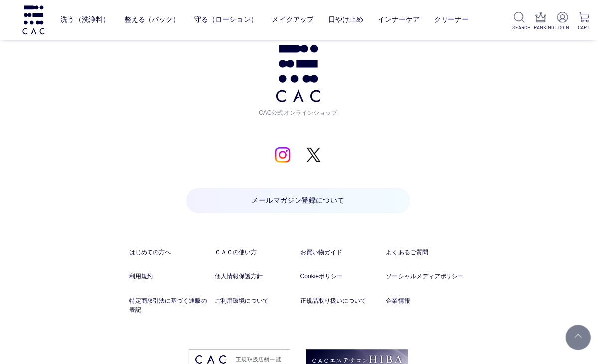
scroll to position [997, 0]
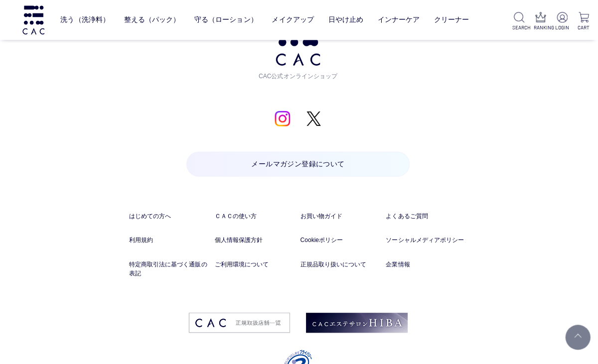
click at [414, 219] on link "よくあるご質問" at bounding box center [427, 215] width 81 height 9
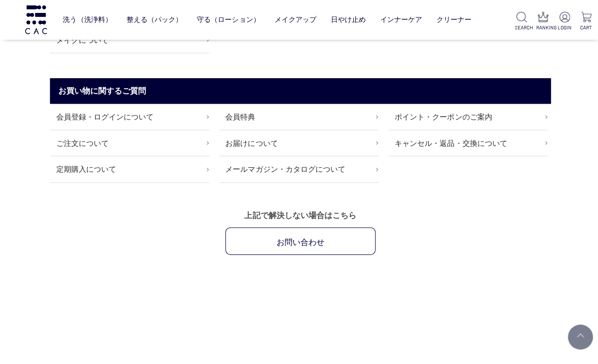
scroll to position [135, 0]
click at [84, 120] on link "会員登録・ログインについて" at bounding box center [129, 115] width 159 height 25
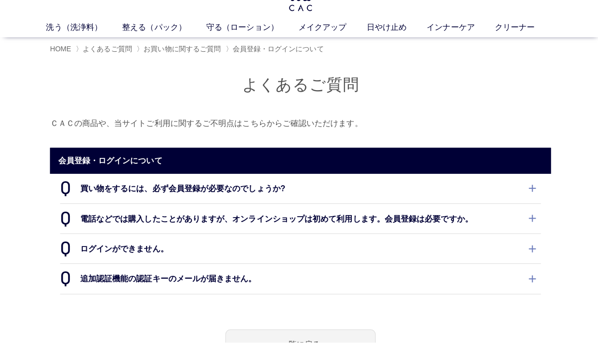
scroll to position [29, 0]
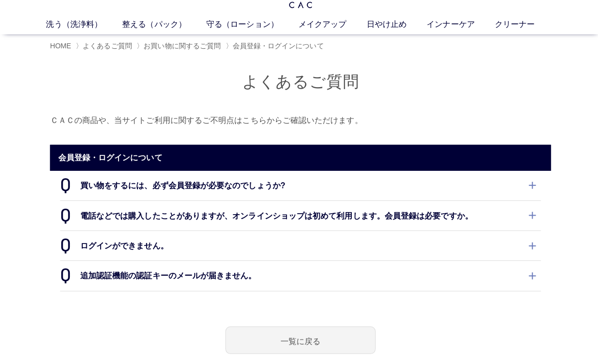
click at [102, 237] on dt "ログインができません。" at bounding box center [299, 246] width 479 height 29
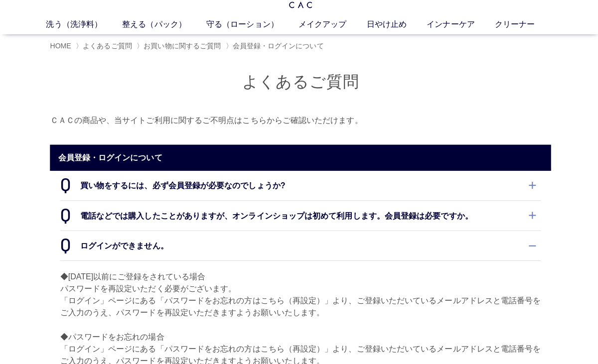
click at [105, 242] on dt "ログインができません。" at bounding box center [299, 246] width 479 height 29
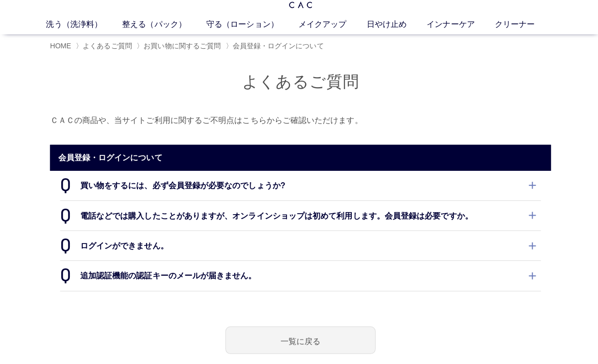
click at [104, 241] on dt "ログインができません。" at bounding box center [299, 246] width 479 height 29
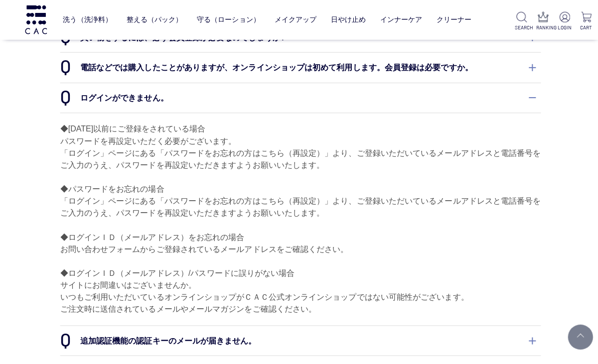
scroll to position [0, 0]
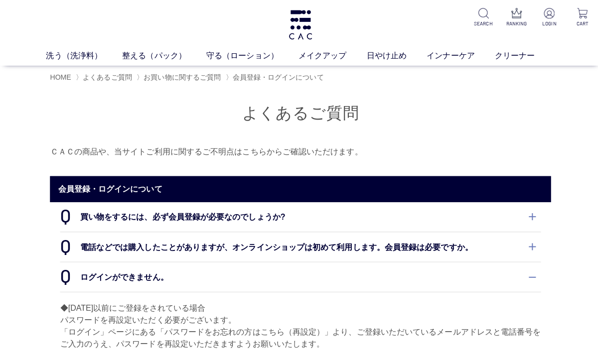
click at [304, 31] on img at bounding box center [299, 24] width 26 height 29
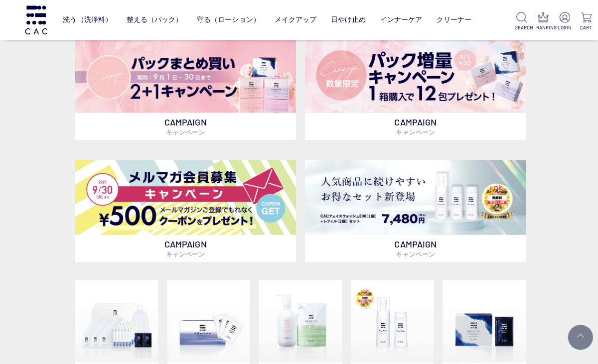
scroll to position [242, 0]
click at [501, 99] on img at bounding box center [414, 75] width 220 height 75
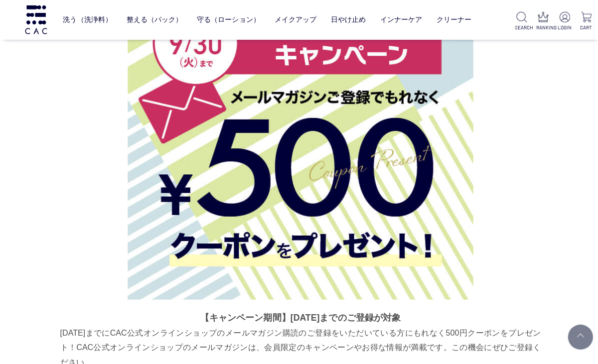
scroll to position [2439, 0]
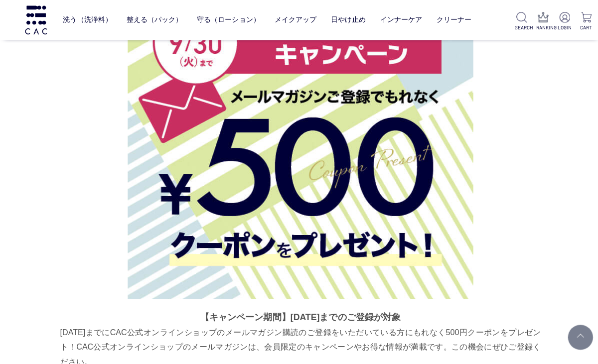
click at [439, 211] on img at bounding box center [299, 126] width 344 height 344
click at [438, 205] on img at bounding box center [299, 126] width 344 height 344
click at [441, 199] on img at bounding box center [299, 126] width 344 height 344
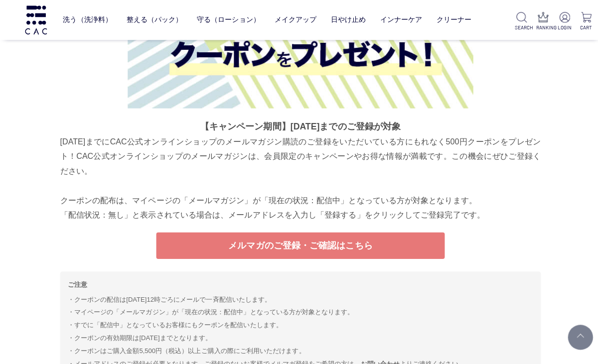
scroll to position [2633, 0]
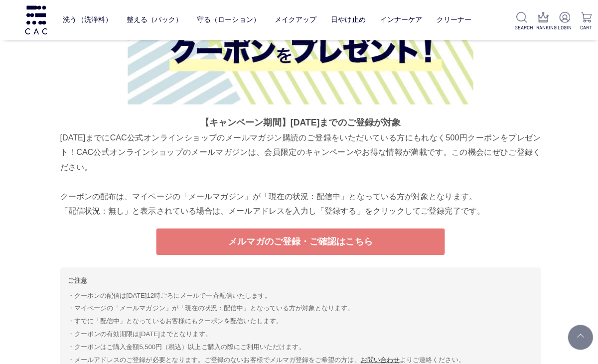
click at [436, 233] on link "メルマガのご登録・ご確認はこちら" at bounding box center [299, 241] width 287 height 26
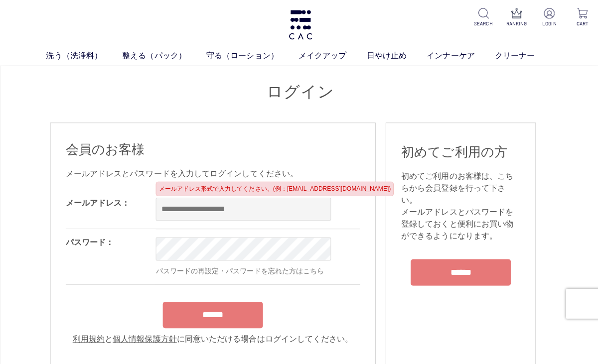
click at [243, 213] on input "email" at bounding box center [242, 208] width 174 height 23
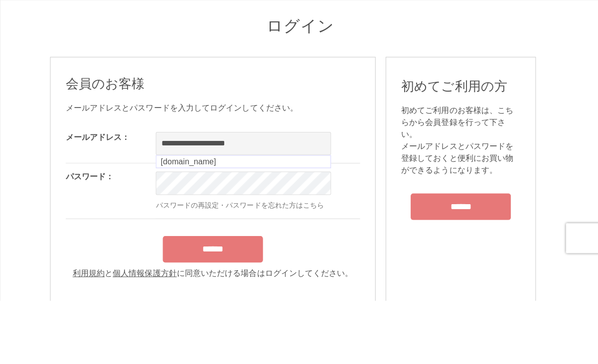
type input "**********"
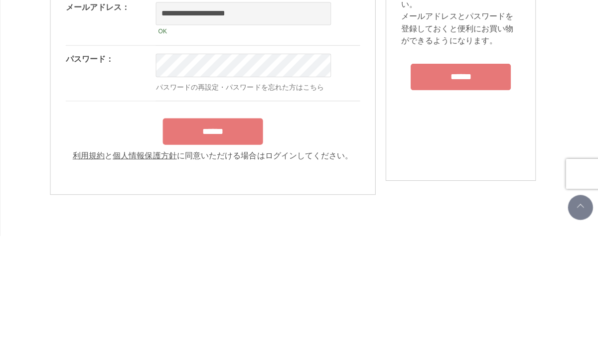
click at [337, 242] on div "******" at bounding box center [211, 257] width 293 height 31
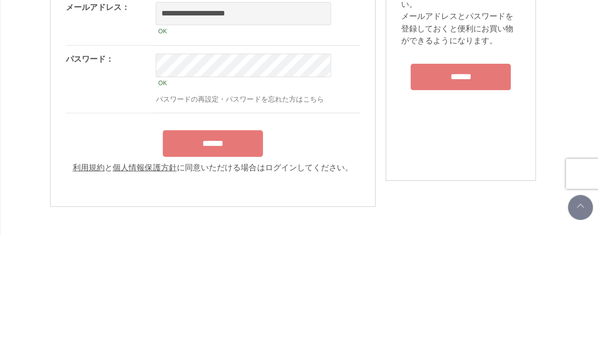
scroll to position [128, 0]
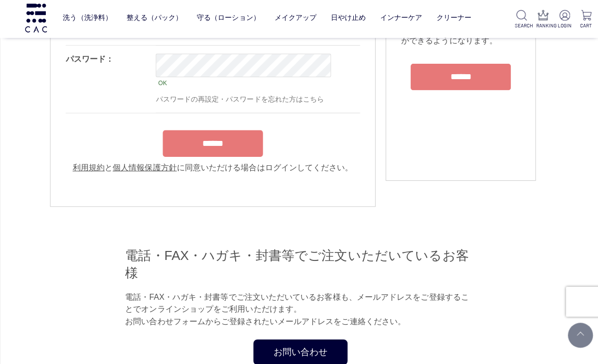
click at [184, 156] on input "******" at bounding box center [212, 145] width 100 height 26
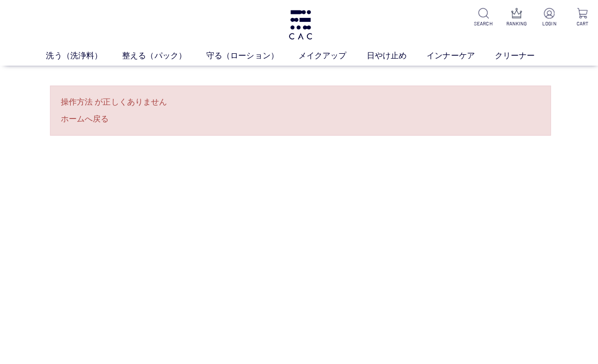
click at [86, 123] on link "ホームへ戻る" at bounding box center [299, 119] width 478 height 12
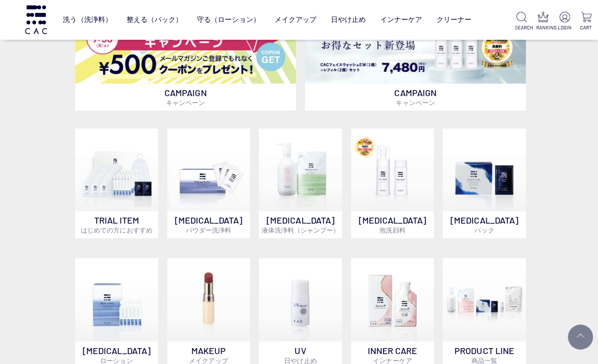
scroll to position [394, 0]
click at [97, 216] on p "TRIAL ITEM はじめての方におすすめ" at bounding box center [116, 223] width 83 height 27
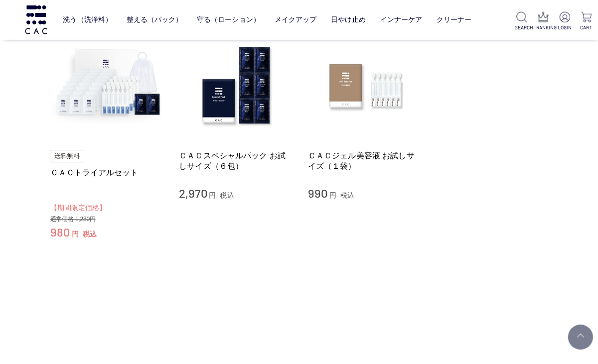
scroll to position [114, 0]
click at [375, 158] on link "ＣＡＣジェル美容液 お試しサイズ（１袋）" at bounding box center [364, 159] width 114 height 21
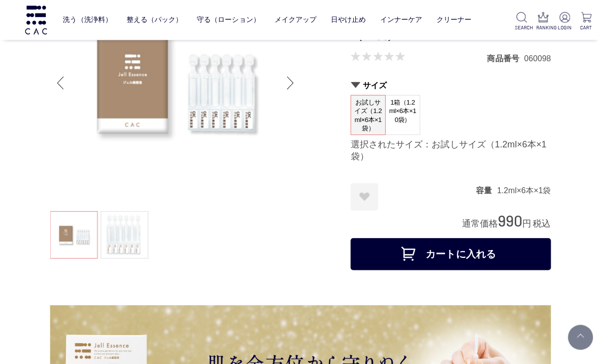
scroll to position [82, 0]
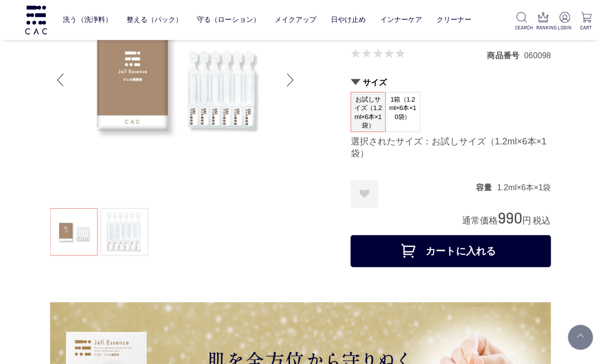
click at [509, 240] on button "カートに入れる" at bounding box center [448, 250] width 199 height 32
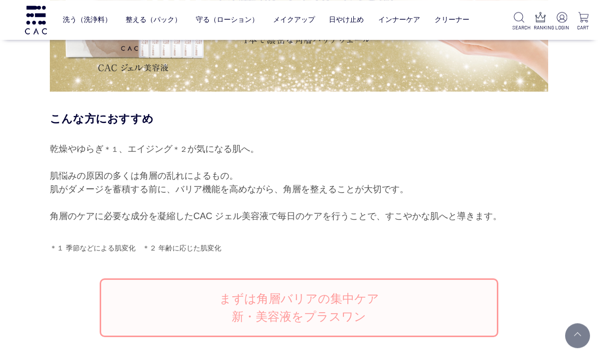
scroll to position [0, 0]
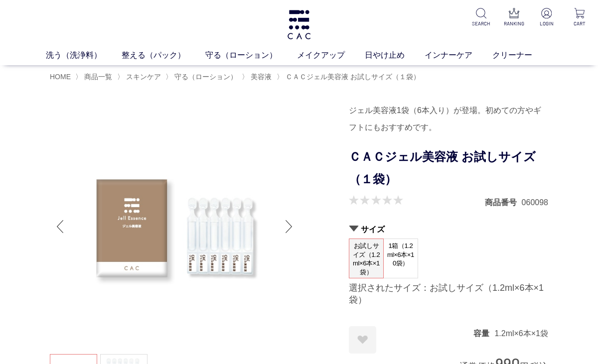
click at [247, 55] on link "守る（ローション）" at bounding box center [251, 55] width 92 height 12
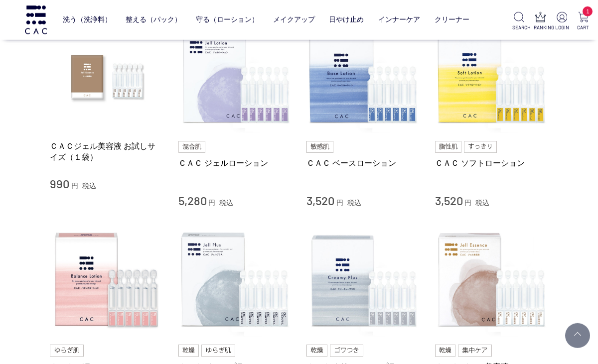
scroll to position [226, 0]
click at [266, 108] on img at bounding box center [235, 76] width 114 height 114
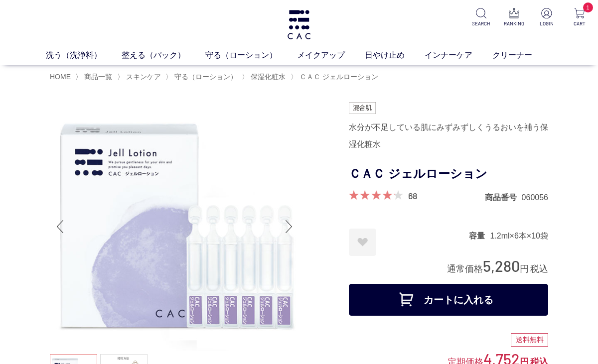
click at [503, 298] on button "カートに入れる" at bounding box center [448, 300] width 199 height 32
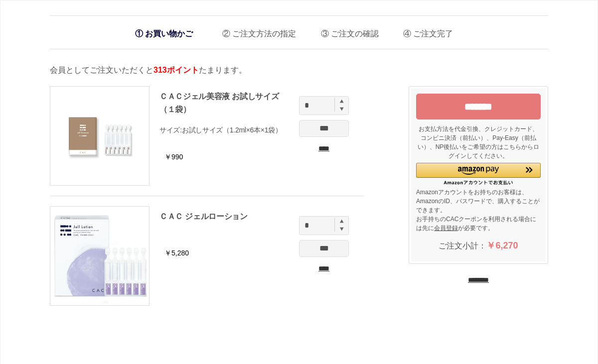
click at [103, 265] on img at bounding box center [99, 256] width 99 height 99
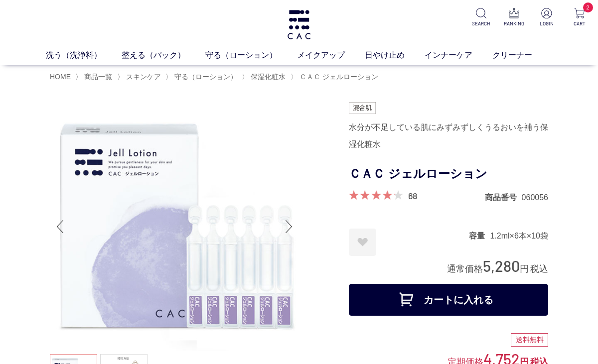
click at [582, 17] on img at bounding box center [579, 13] width 10 height 10
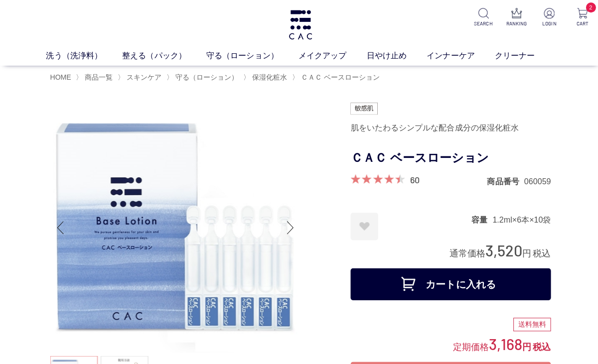
click at [579, 16] on img at bounding box center [579, 13] width 10 height 10
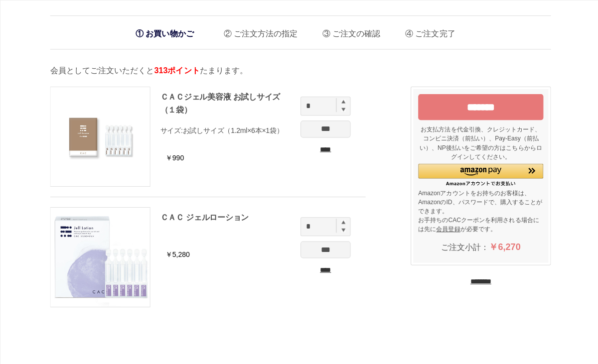
click at [513, 116] on input "*******" at bounding box center [478, 107] width 125 height 26
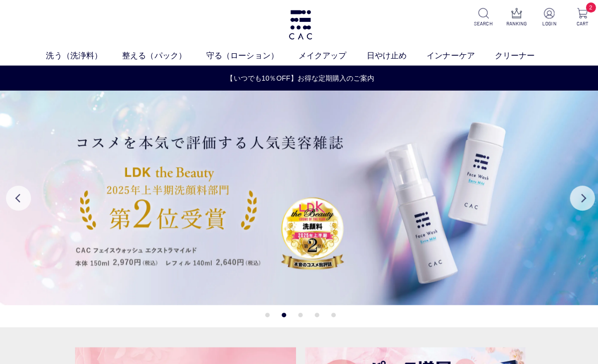
click at [583, 16] on img at bounding box center [579, 13] width 10 height 10
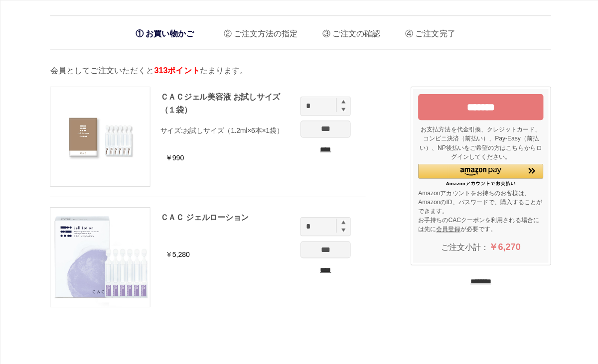
click at [319, 152] on input "****" at bounding box center [324, 149] width 50 height 10
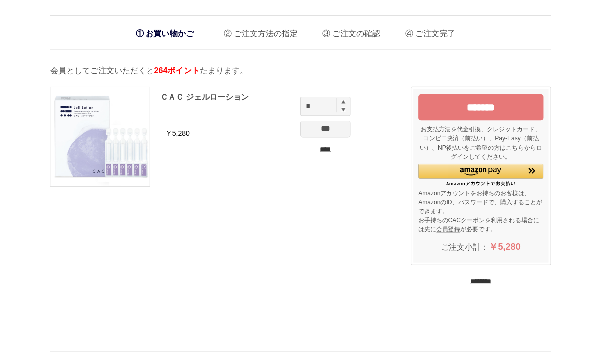
click at [328, 152] on input "****" at bounding box center [324, 149] width 50 height 10
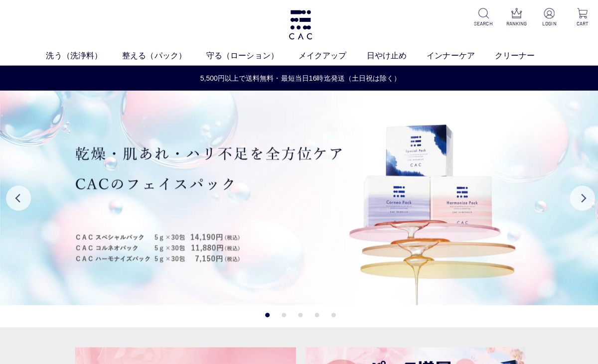
click at [550, 26] on p "LOGIN" at bounding box center [546, 23] width 21 height 7
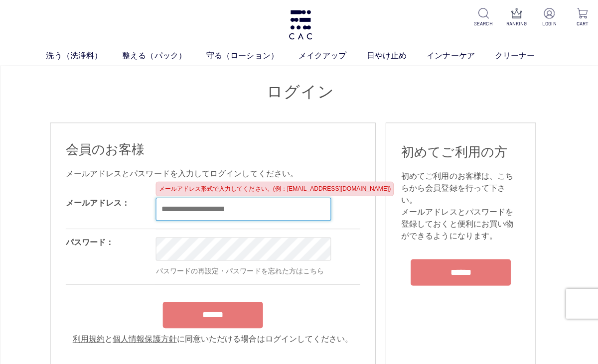
click at [229, 217] on input "email" at bounding box center [242, 208] width 174 height 23
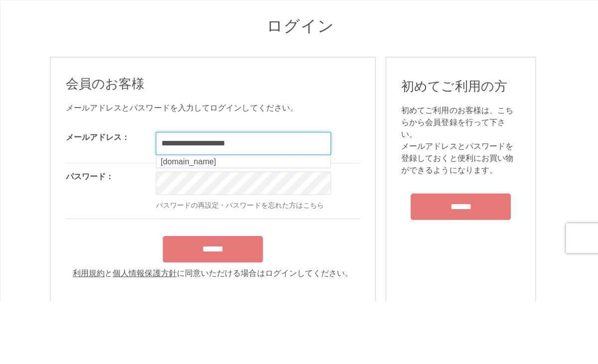
type input "**********"
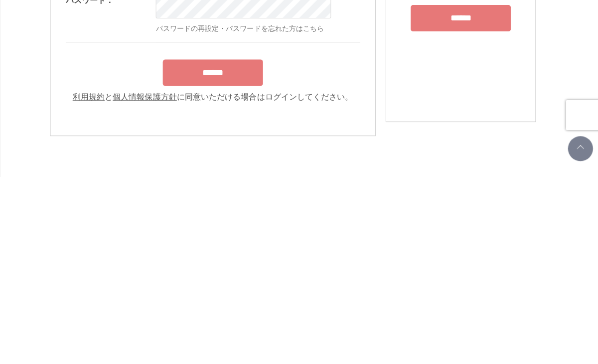
click at [235, 247] on input "******" at bounding box center [212, 260] width 100 height 26
